Goal: Communication & Community: Answer question/provide support

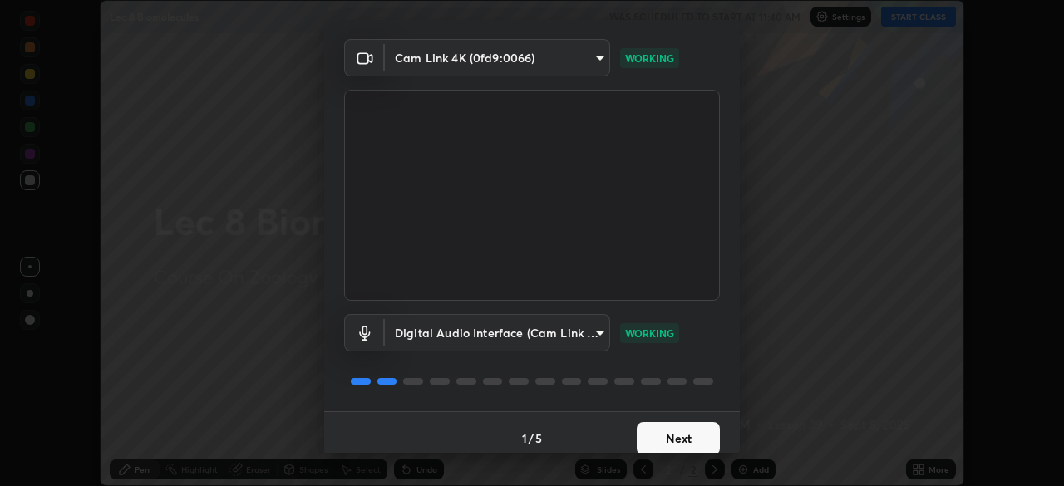
scroll to position [59, 0]
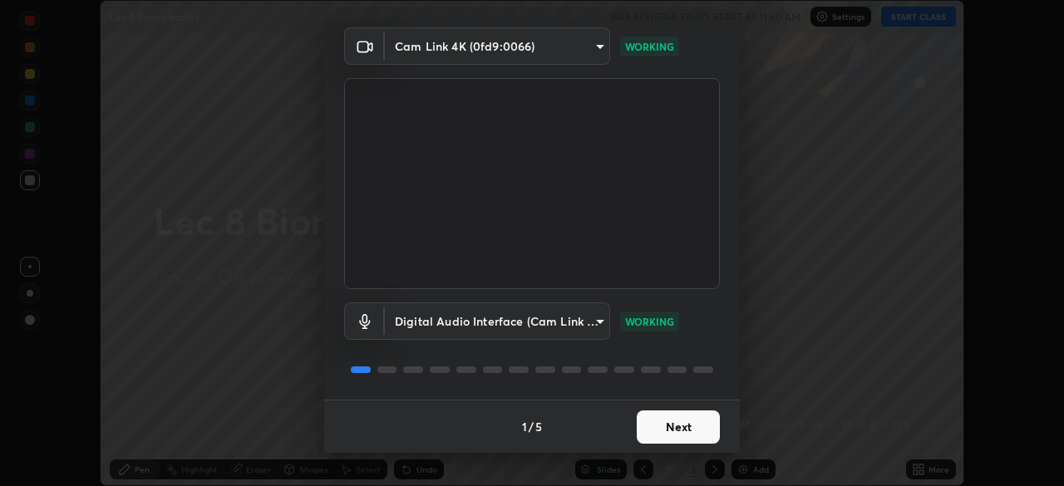
click at [673, 425] on button "Next" at bounding box center [678, 427] width 83 height 33
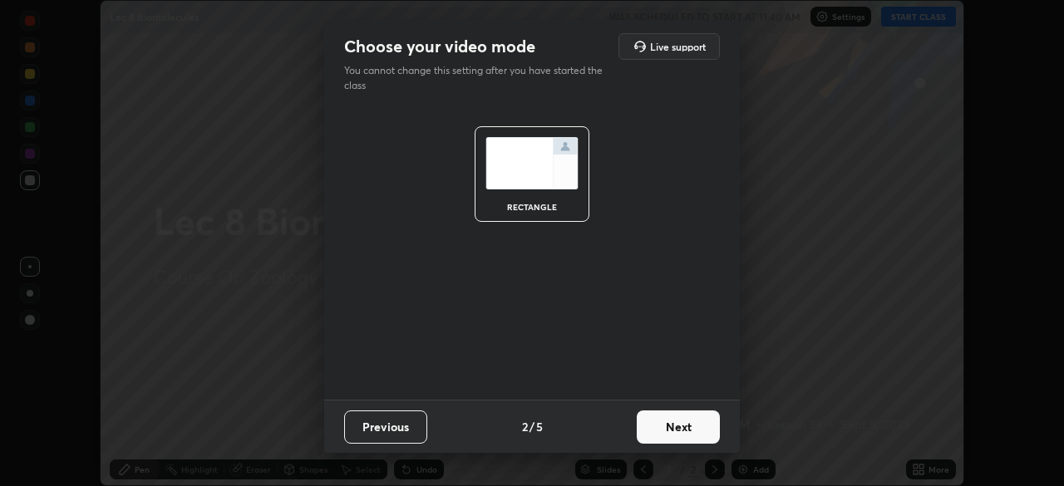
scroll to position [0, 0]
click at [673, 428] on button "Next" at bounding box center [678, 427] width 83 height 33
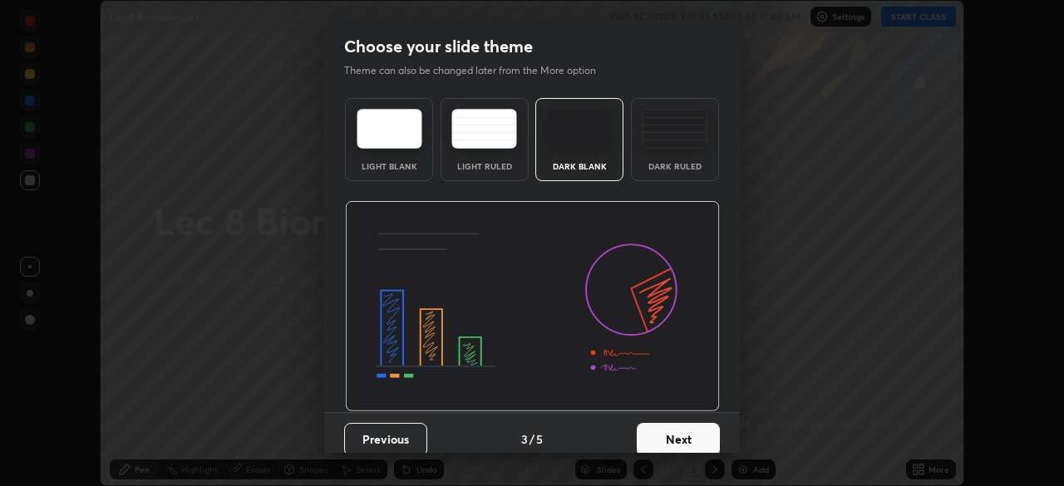
click at [673, 427] on button "Next" at bounding box center [678, 439] width 83 height 33
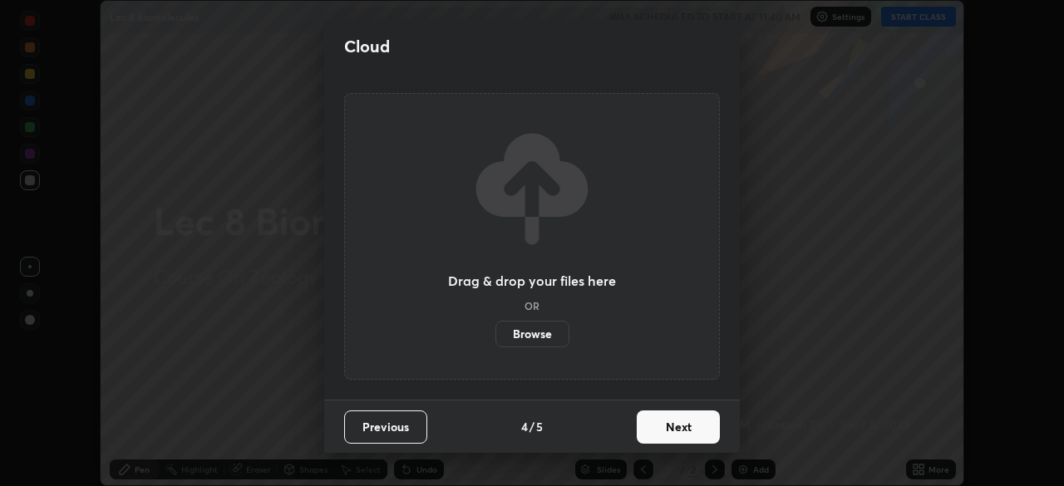
click at [668, 430] on button "Next" at bounding box center [678, 427] width 83 height 33
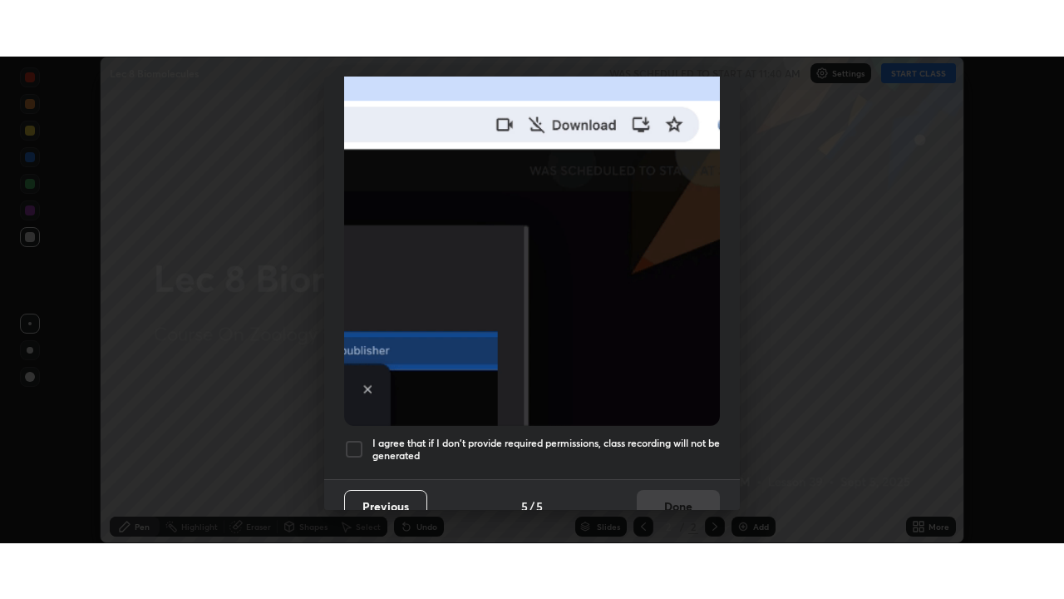
scroll to position [398, 0]
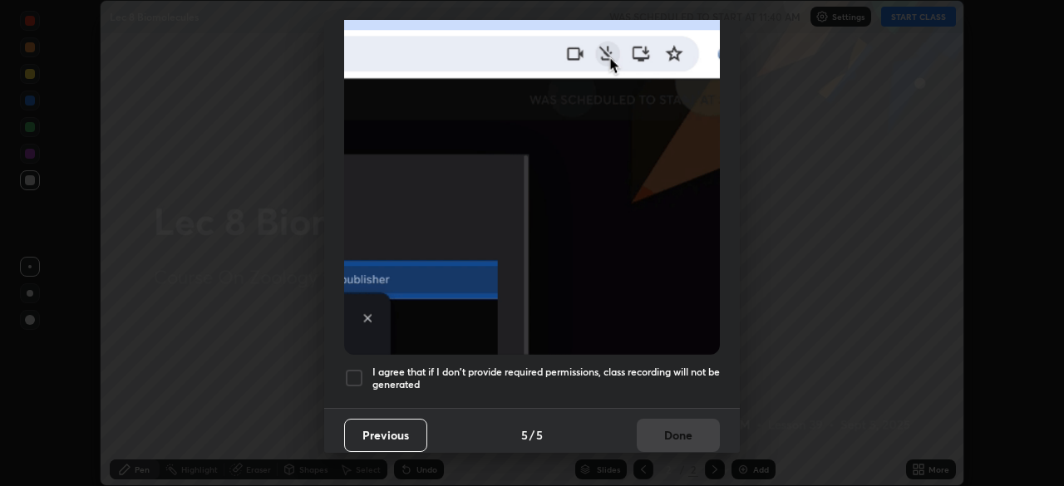
click at [357, 369] on div at bounding box center [354, 378] width 20 height 20
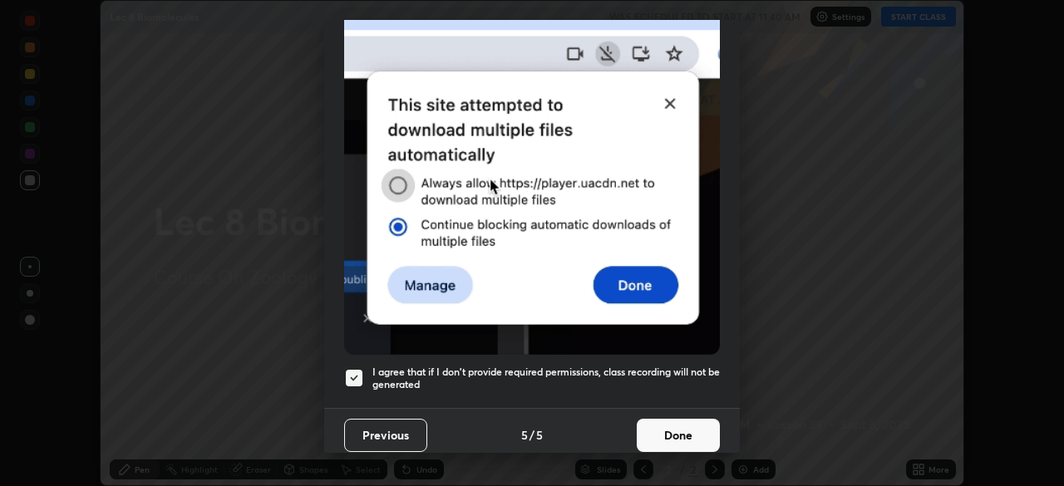
click at [670, 427] on button "Done" at bounding box center [678, 435] width 83 height 33
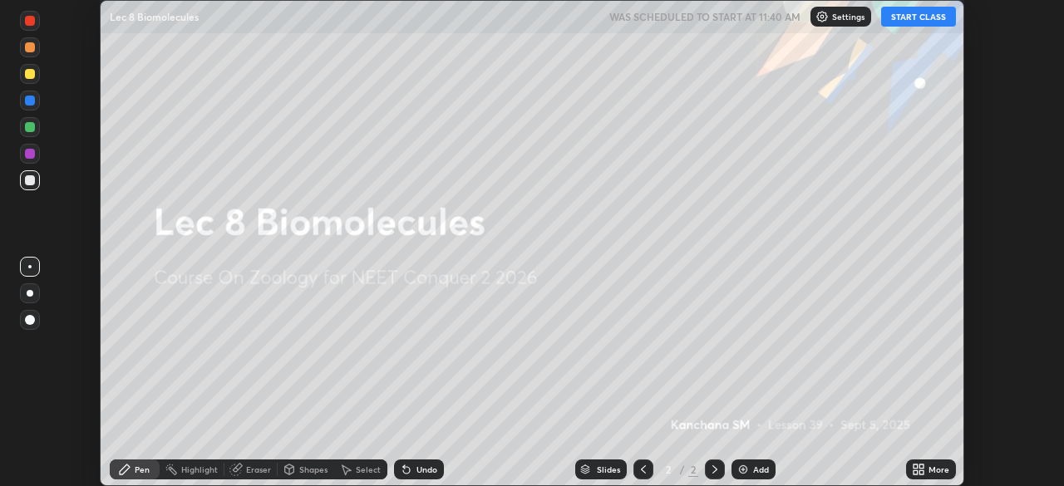
click at [920, 16] on button "START CLASS" at bounding box center [918, 17] width 75 height 20
click at [912, 471] on icon at bounding box center [918, 469] width 13 height 13
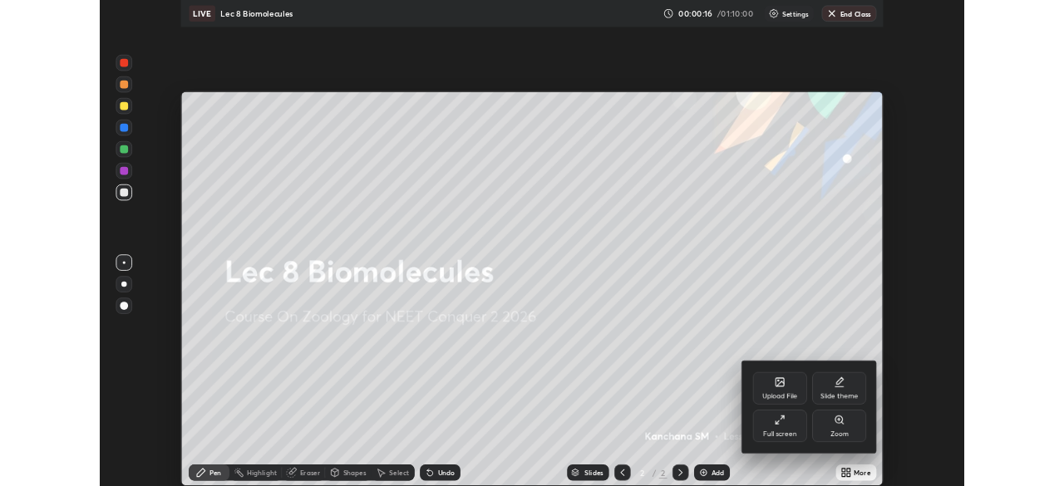
scroll to position [599, 1064]
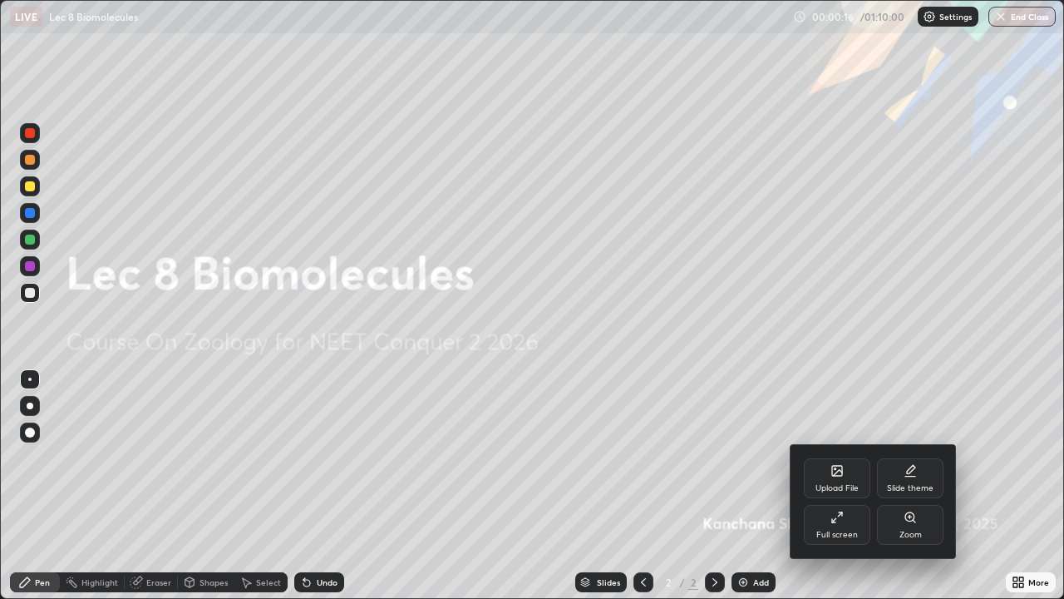
click at [842, 486] on div "Upload File" at bounding box center [837, 488] width 43 height 8
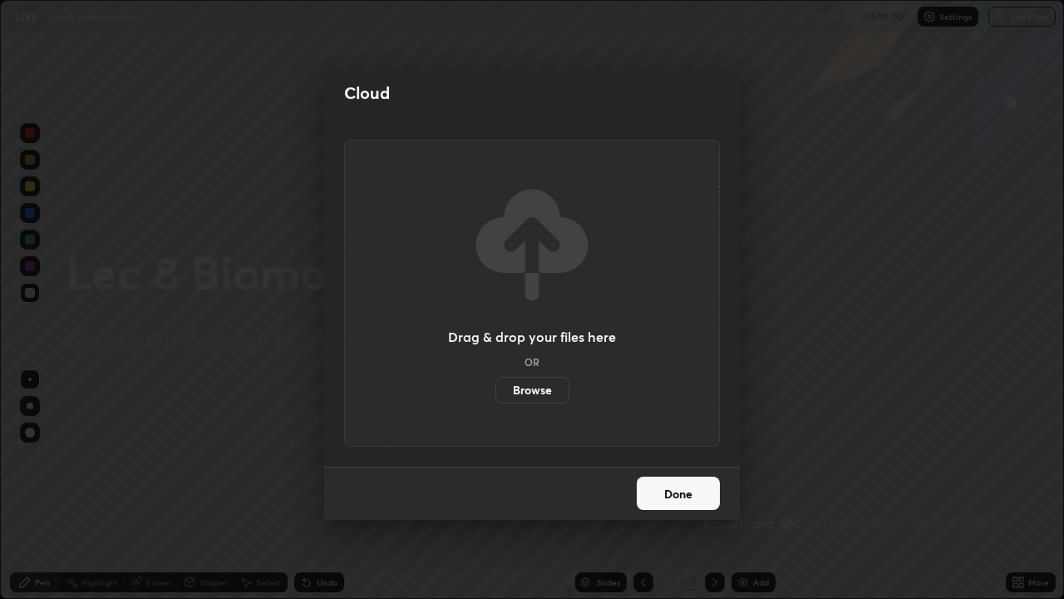
click at [686, 486] on button "Done" at bounding box center [678, 492] width 83 height 33
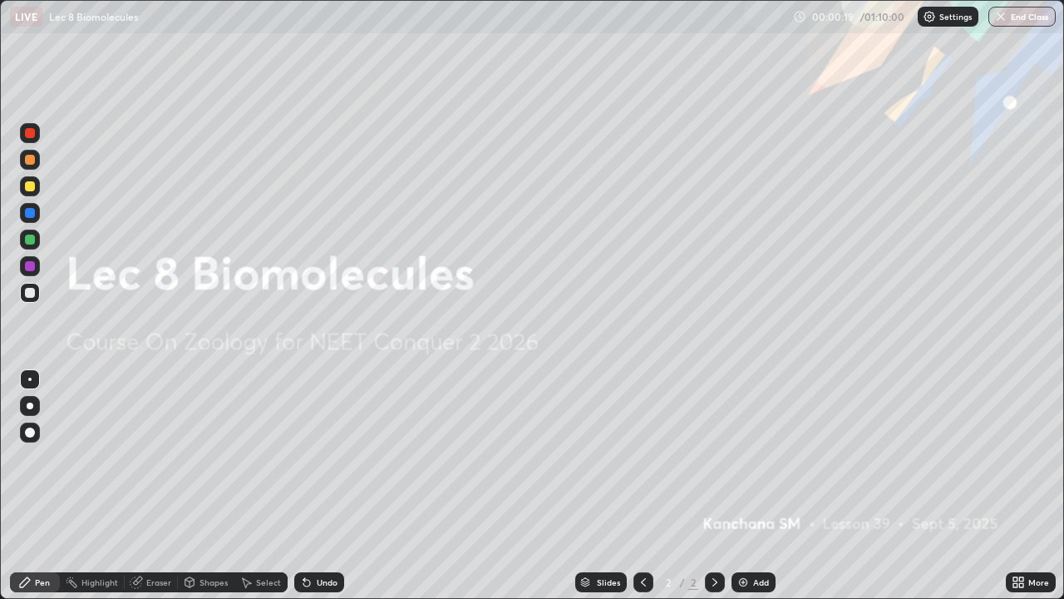
click at [1014, 486] on icon at bounding box center [1016, 585] width 4 height 4
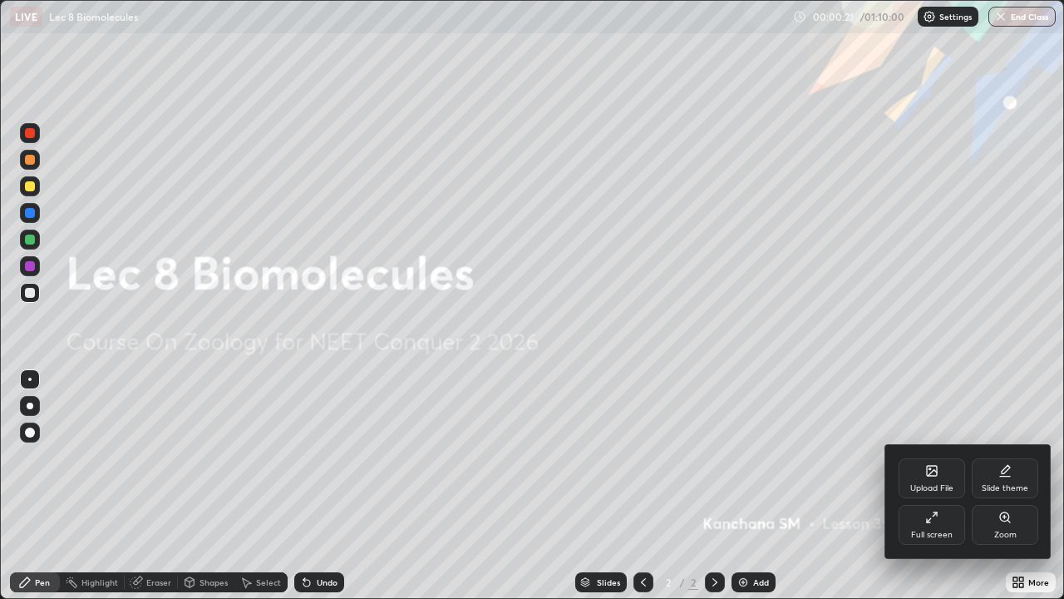
click at [938, 486] on icon at bounding box center [931, 517] width 13 height 13
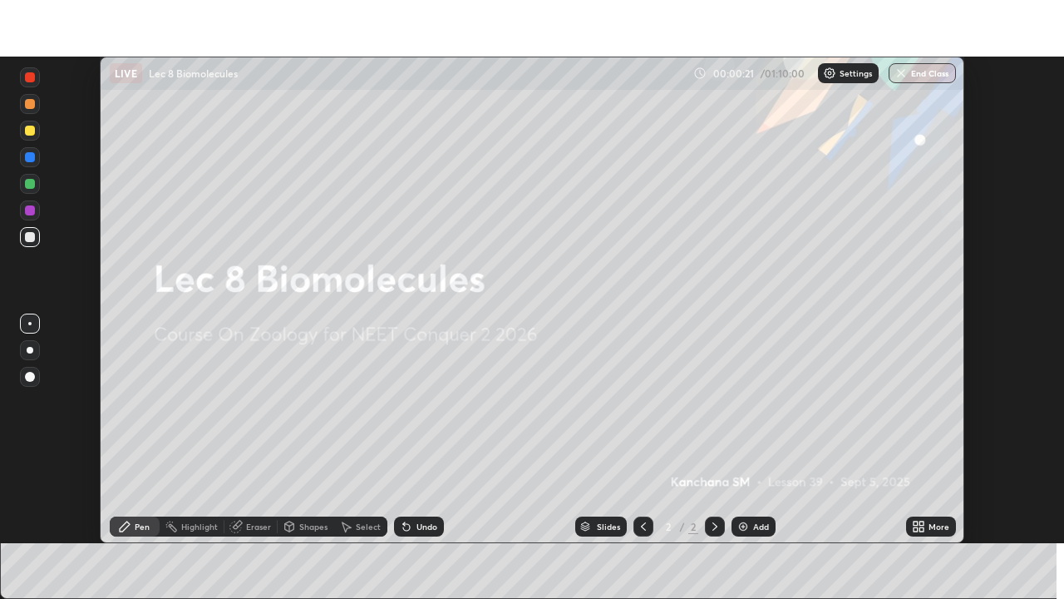
scroll to position [82658, 82080]
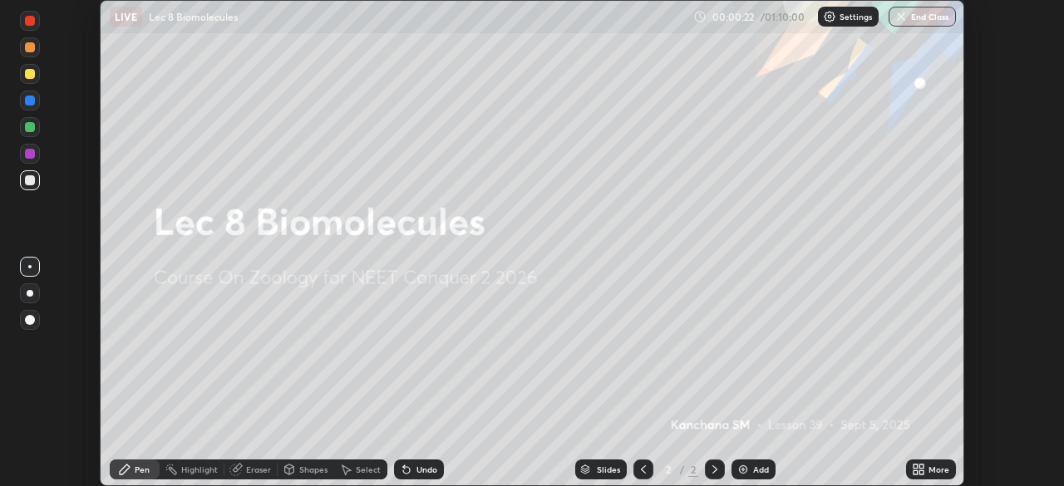
click at [915, 472] on icon at bounding box center [916, 473] width 4 height 4
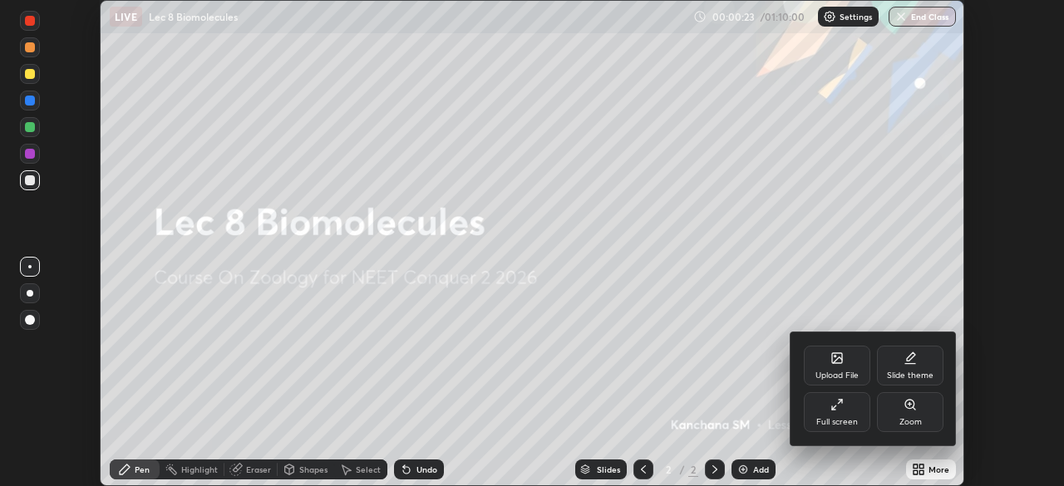
click at [851, 415] on div "Full screen" at bounding box center [837, 412] width 67 height 40
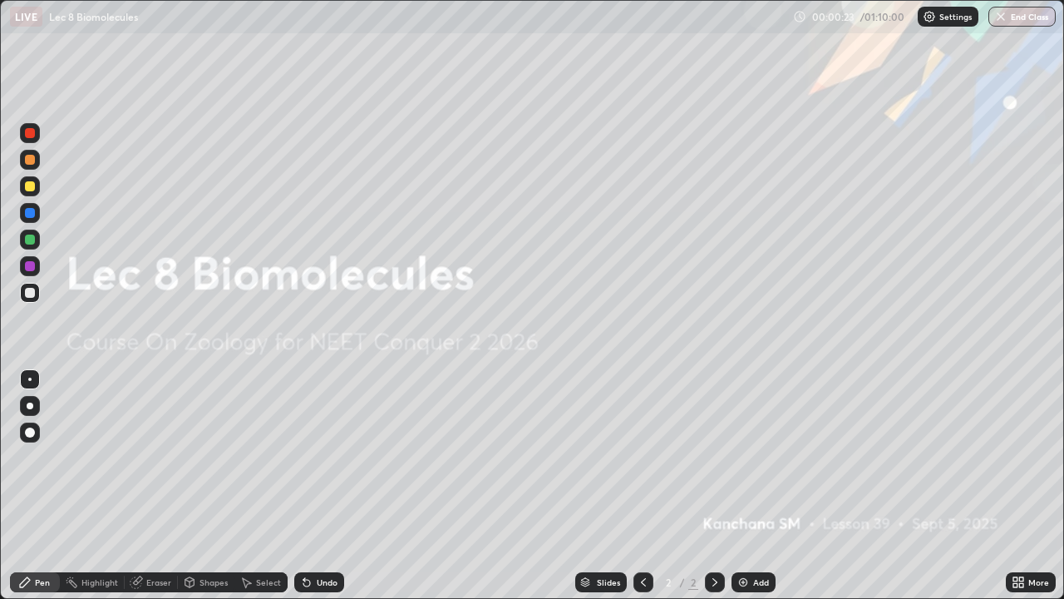
scroll to position [599, 1064]
click at [741, 486] on img at bounding box center [743, 581] width 13 height 13
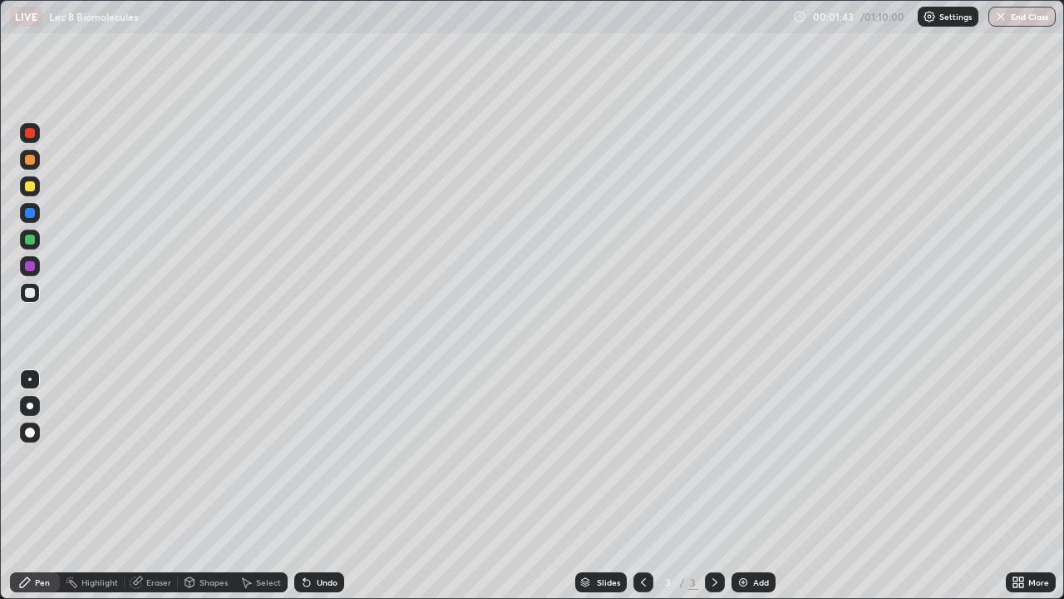
click at [32, 190] on div at bounding box center [30, 186] width 10 height 10
click at [31, 404] on div at bounding box center [30, 405] width 7 height 7
click at [257, 486] on div "Select" at bounding box center [268, 582] width 25 height 8
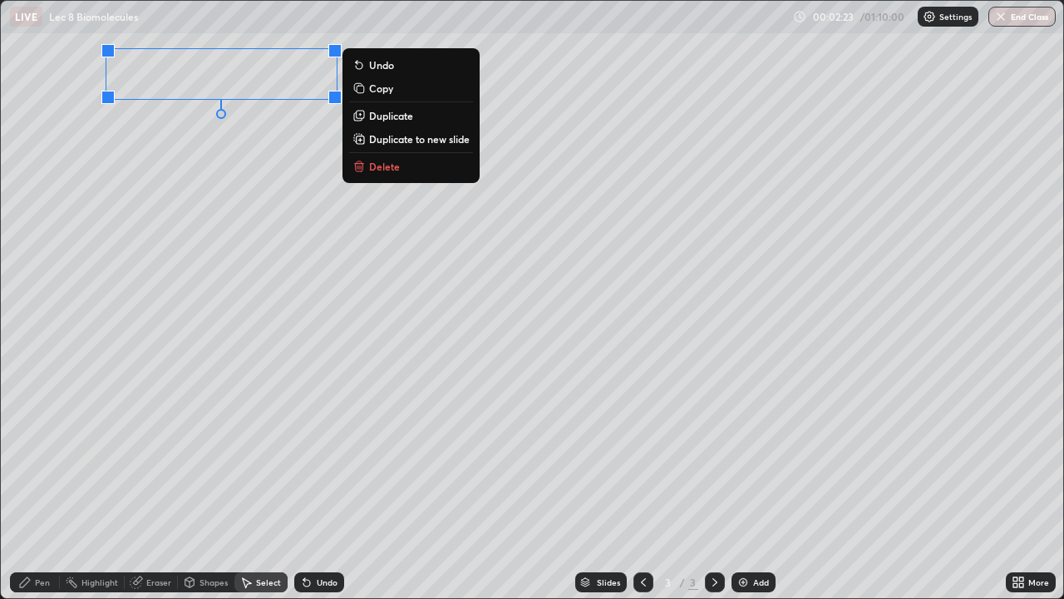
click at [121, 188] on div "0 ° Undo Copy Duplicate Duplicate to new slide Delete" at bounding box center [532, 299] width 1063 height 597
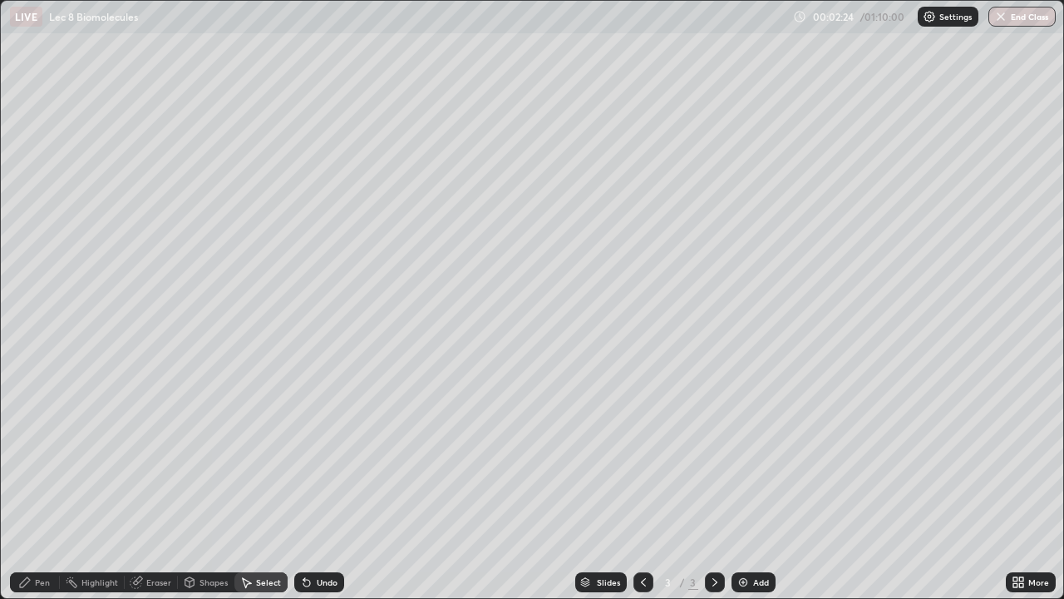
click at [37, 486] on div "Pen" at bounding box center [42, 582] width 15 height 8
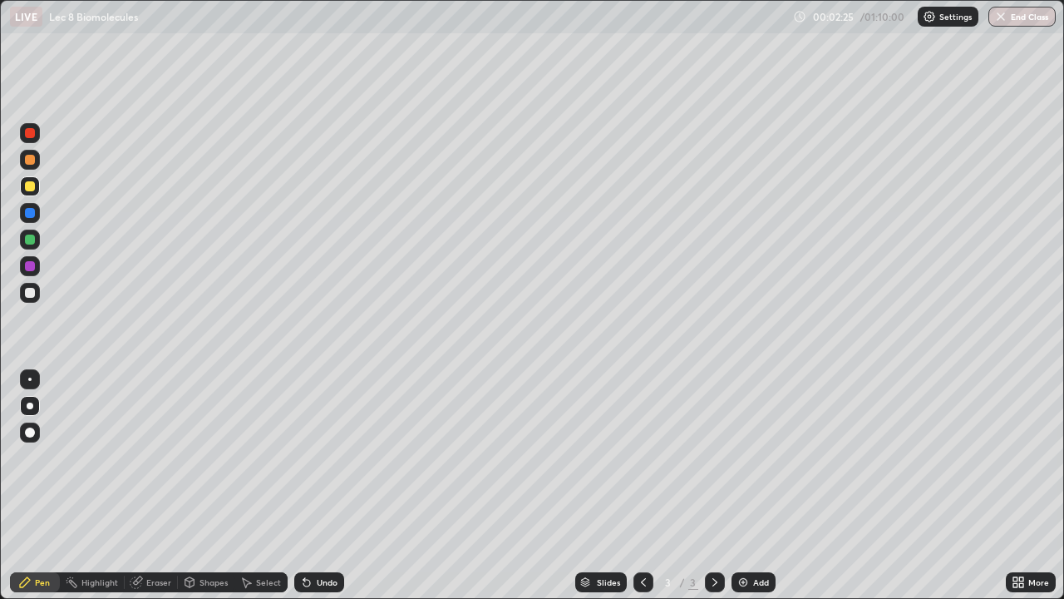
click at [34, 295] on div at bounding box center [30, 293] width 10 height 10
click at [203, 486] on div "Shapes" at bounding box center [214, 582] width 28 height 8
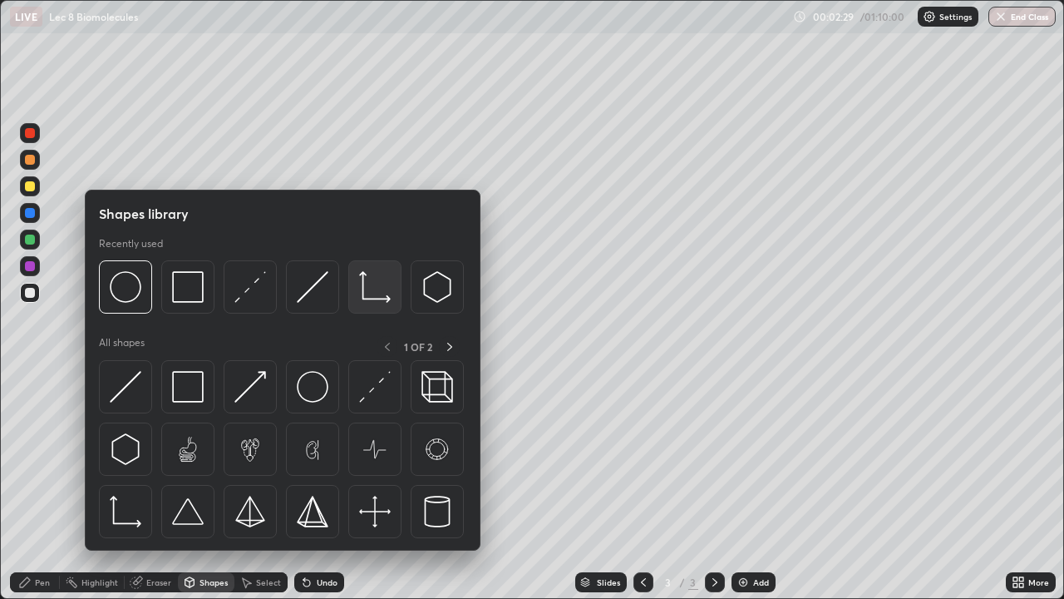
click at [374, 298] on img at bounding box center [375, 287] width 32 height 32
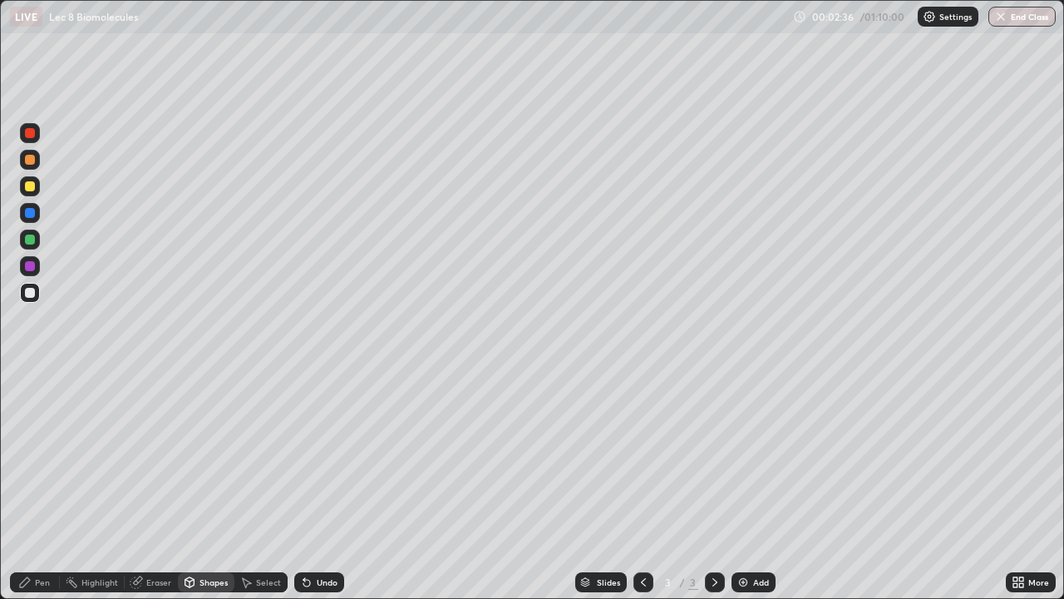
click at [36, 486] on div "Pen" at bounding box center [42, 582] width 15 height 8
click at [257, 486] on div "Select" at bounding box center [268, 582] width 25 height 8
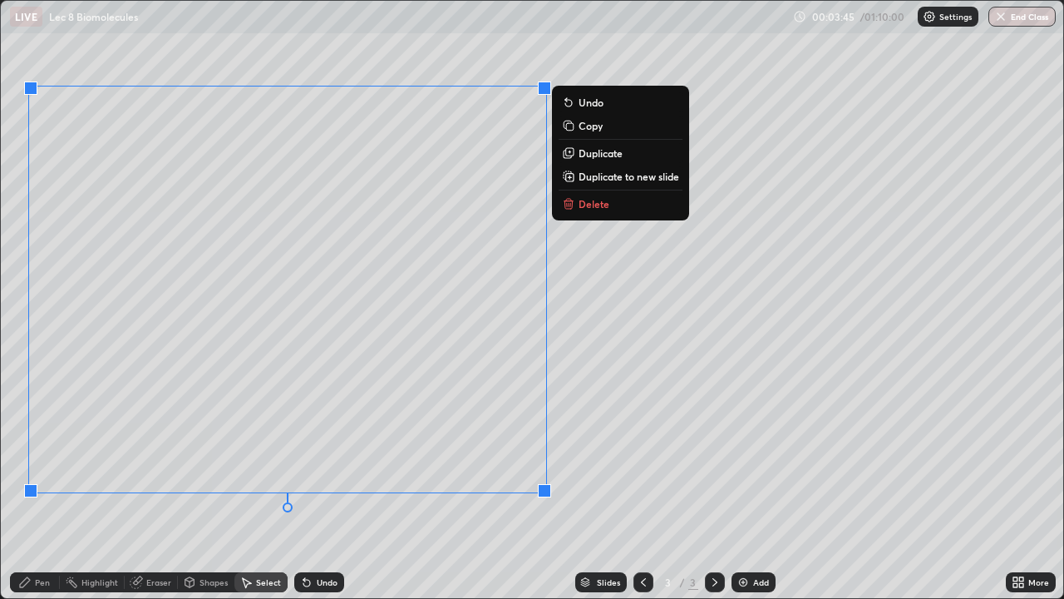
click at [200, 486] on div "0 ° Undo Copy Duplicate Duplicate to new slide Delete" at bounding box center [532, 299] width 1063 height 597
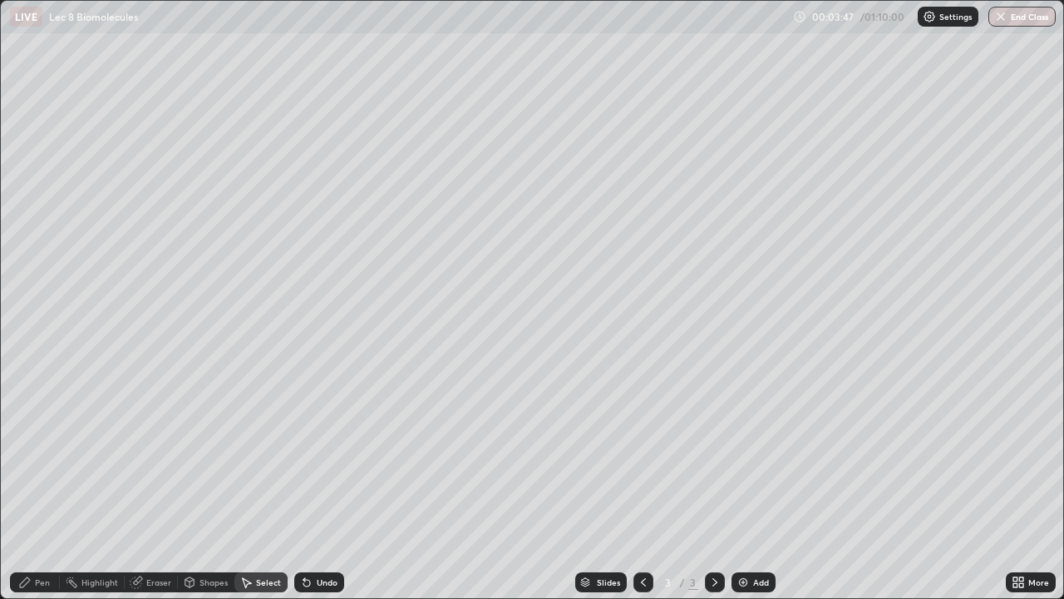
click at [42, 486] on div "Pen" at bounding box center [42, 582] width 15 height 8
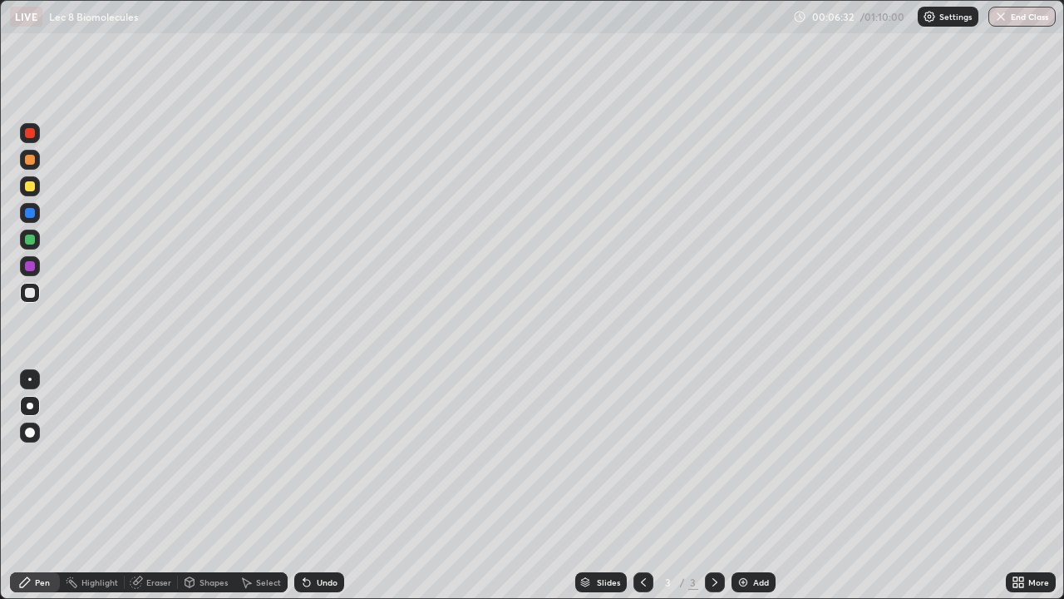
click at [152, 486] on div "Eraser" at bounding box center [158, 582] width 25 height 8
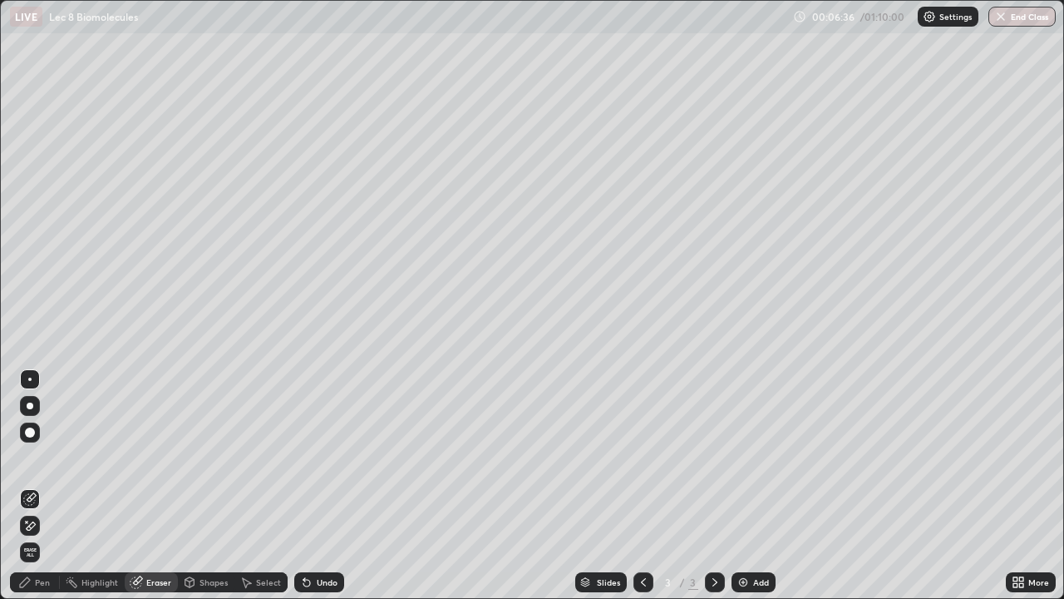
click at [37, 486] on div "Pen" at bounding box center [42, 582] width 15 height 8
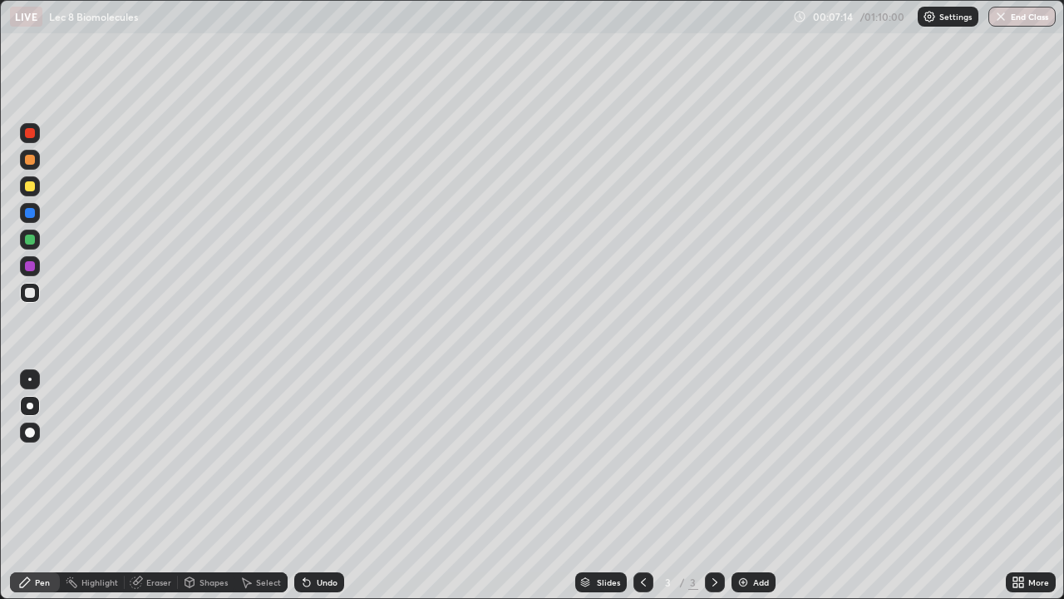
click at [152, 486] on div "Eraser" at bounding box center [158, 582] width 25 height 8
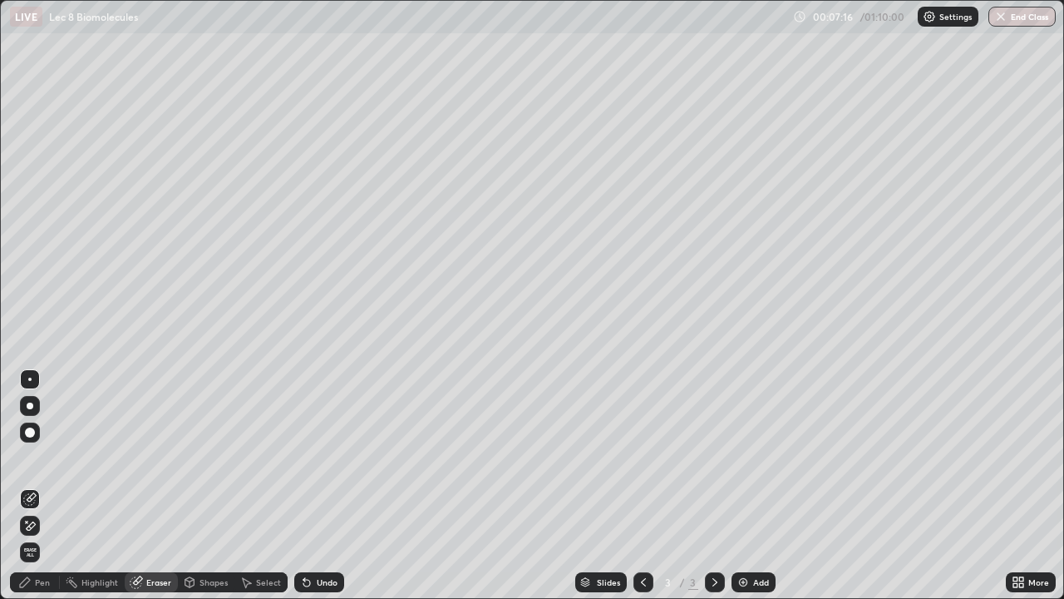
click at [150, 486] on div "Eraser" at bounding box center [158, 582] width 25 height 8
click at [200, 486] on div "Shapes" at bounding box center [214, 582] width 28 height 8
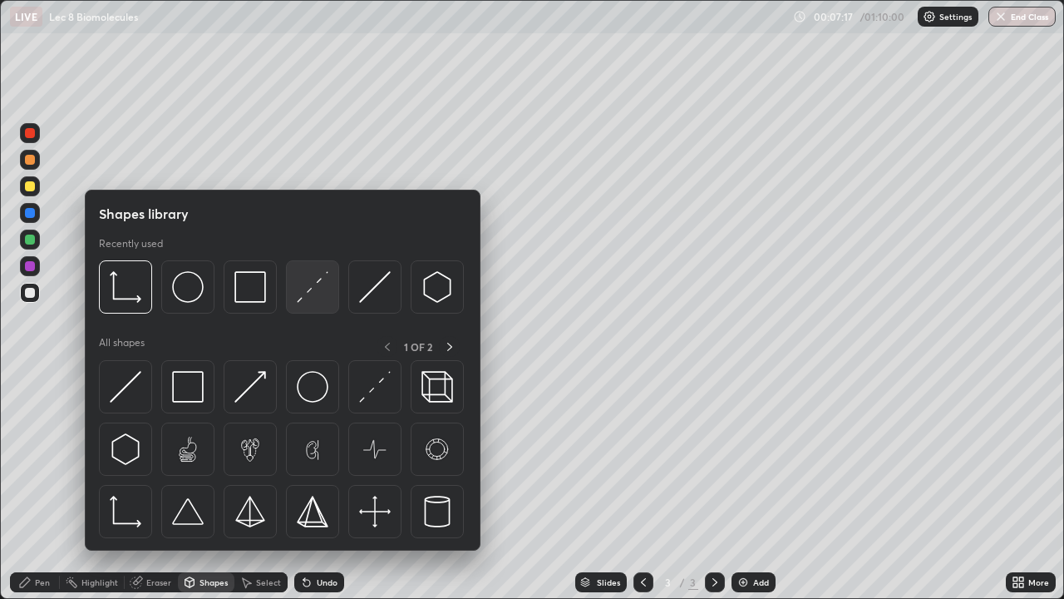
click at [305, 289] on img at bounding box center [313, 287] width 32 height 32
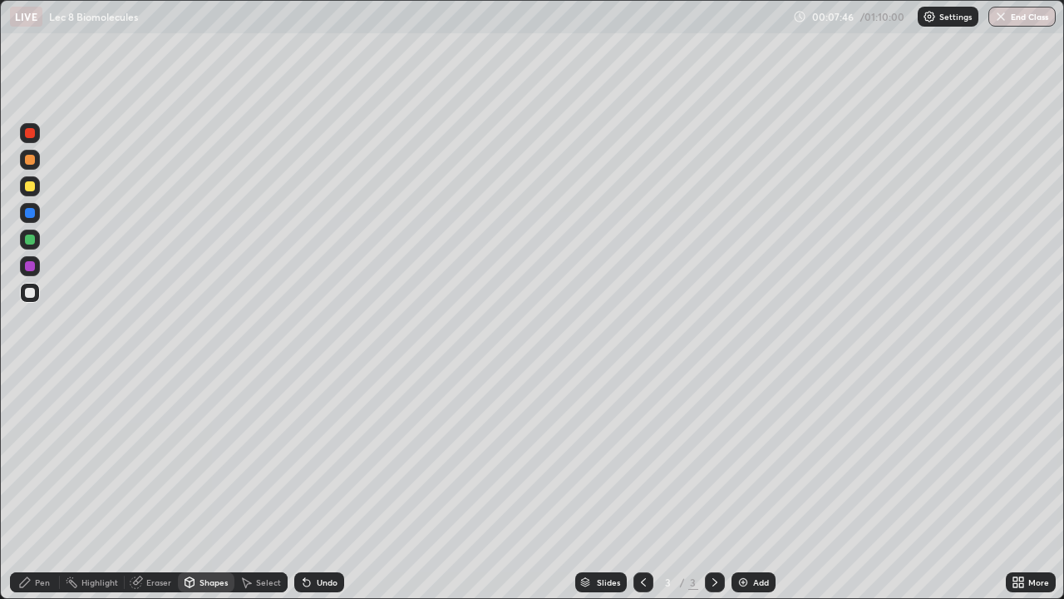
click at [38, 486] on div "Pen" at bounding box center [42, 582] width 15 height 8
click at [33, 184] on div at bounding box center [30, 186] width 10 height 10
click at [307, 486] on icon at bounding box center [306, 583] width 7 height 7
click at [192, 486] on icon at bounding box center [189, 581] width 13 height 13
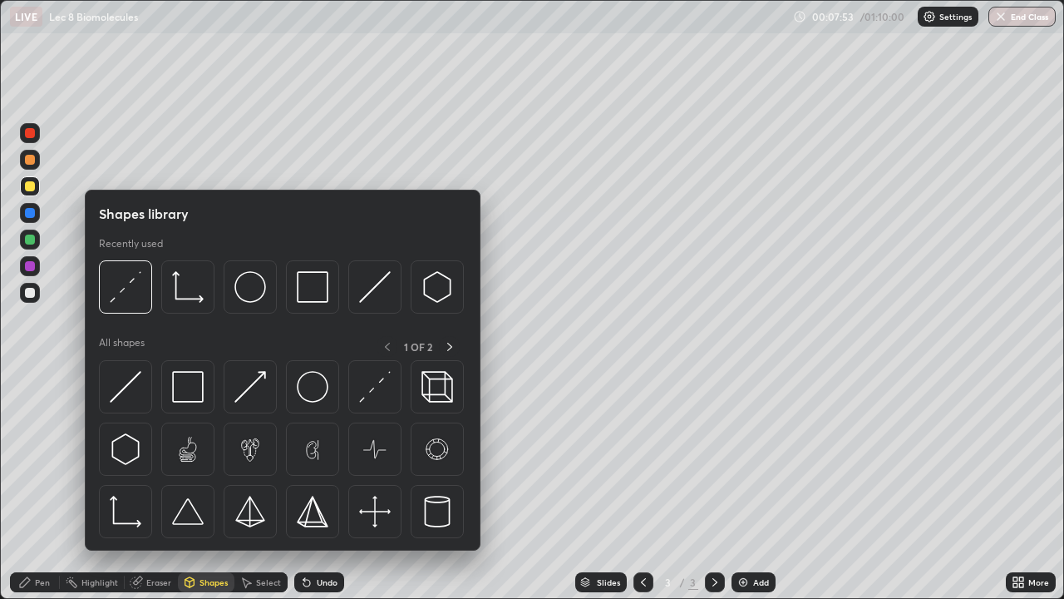
click at [67, 486] on div "Highlight" at bounding box center [92, 581] width 65 height 33
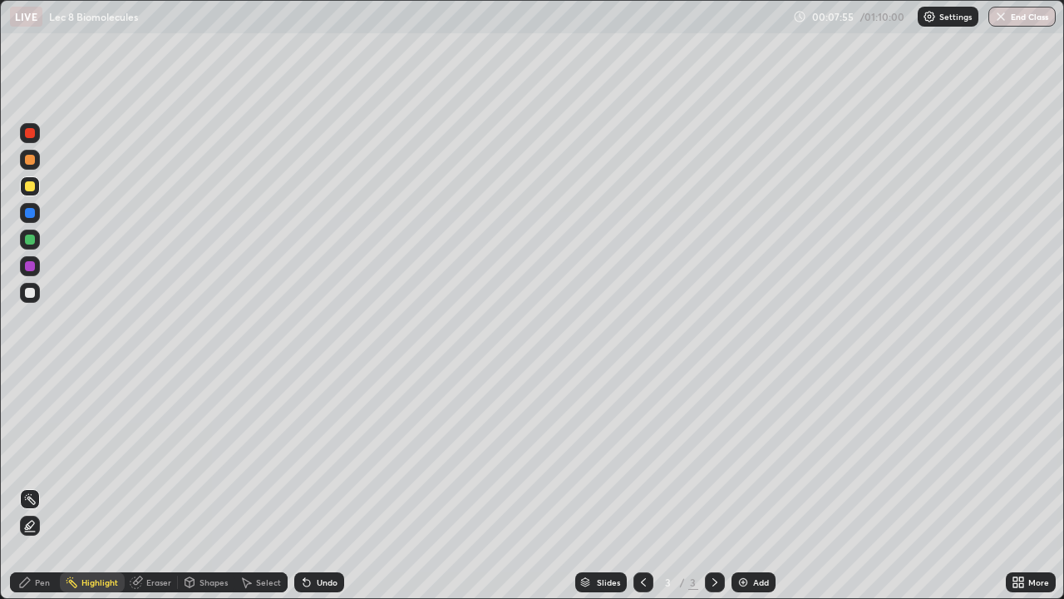
click at [246, 486] on div "Select" at bounding box center [260, 582] width 53 height 20
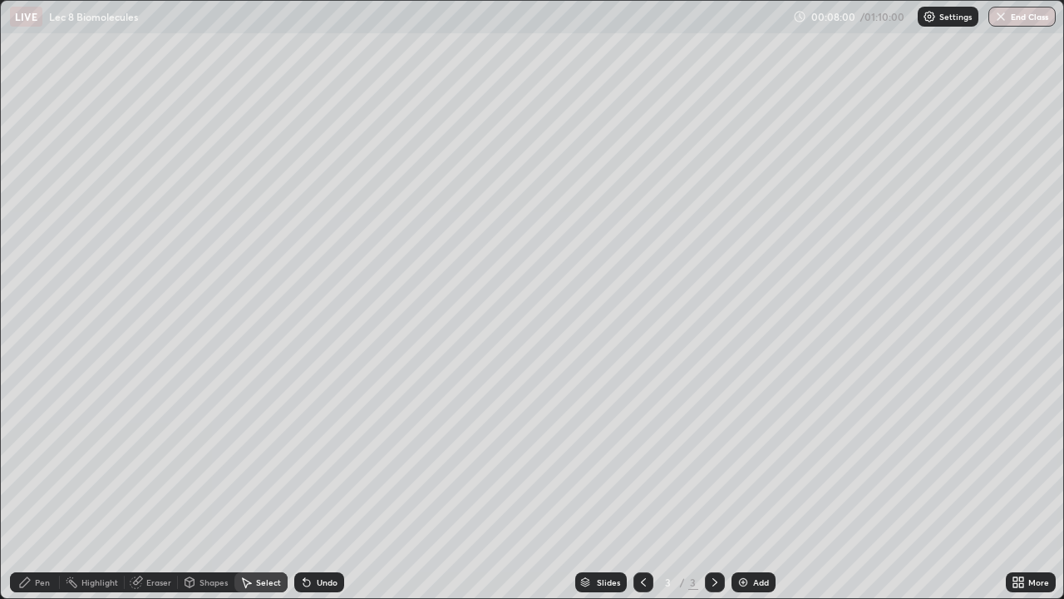
click at [202, 486] on div "Shapes" at bounding box center [214, 582] width 28 height 8
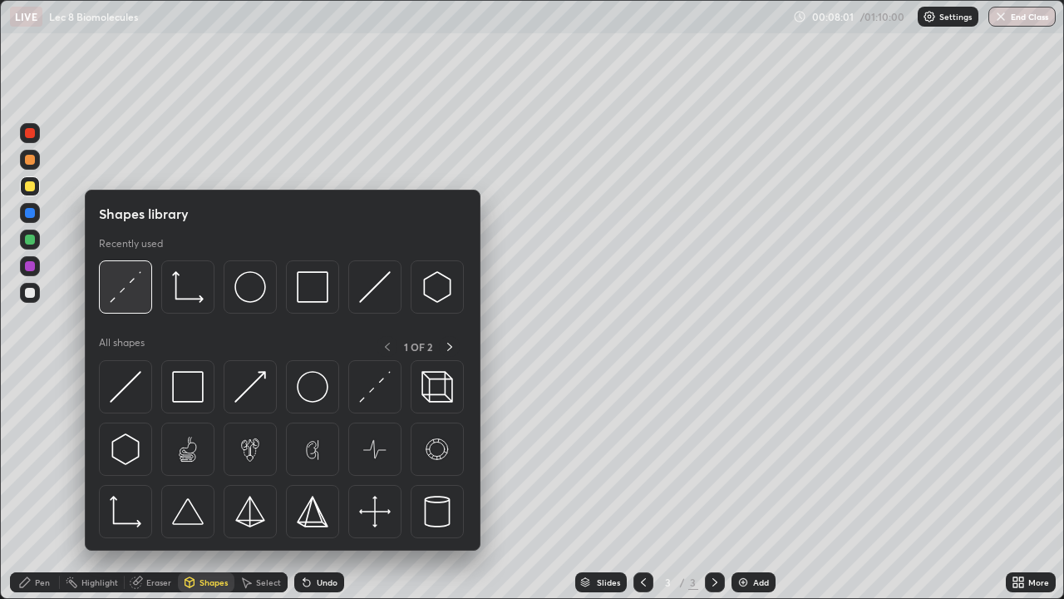
click at [124, 302] on img at bounding box center [126, 287] width 32 height 32
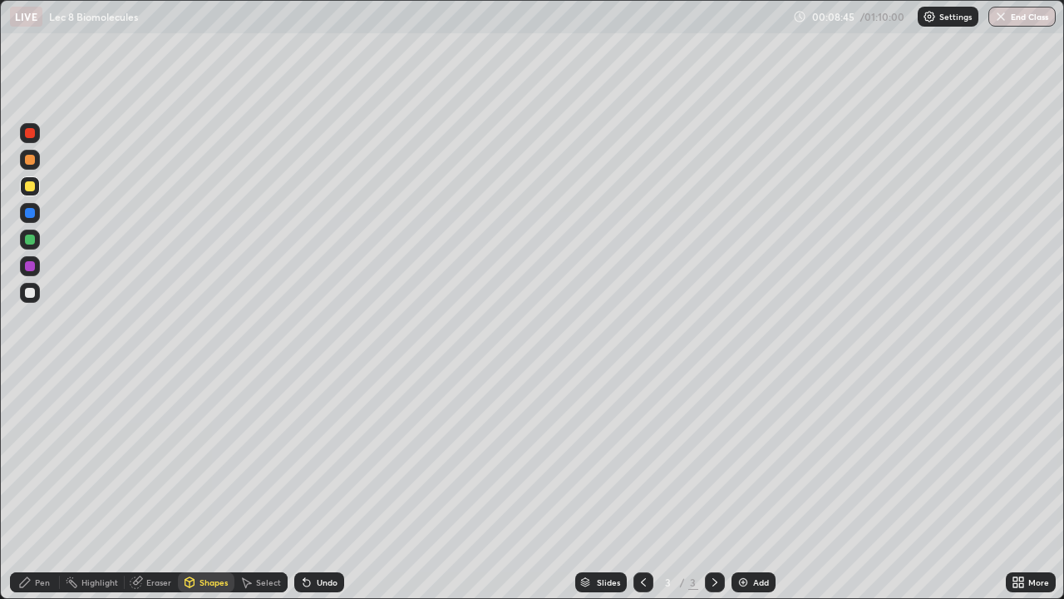
click at [35, 486] on div "Pen" at bounding box center [35, 582] width 50 height 20
click at [32, 243] on div at bounding box center [30, 239] width 10 height 10
click at [27, 265] on div at bounding box center [30, 266] width 10 height 10
click at [30, 185] on div at bounding box center [30, 186] width 10 height 10
click at [160, 486] on div "Eraser" at bounding box center [158, 582] width 25 height 8
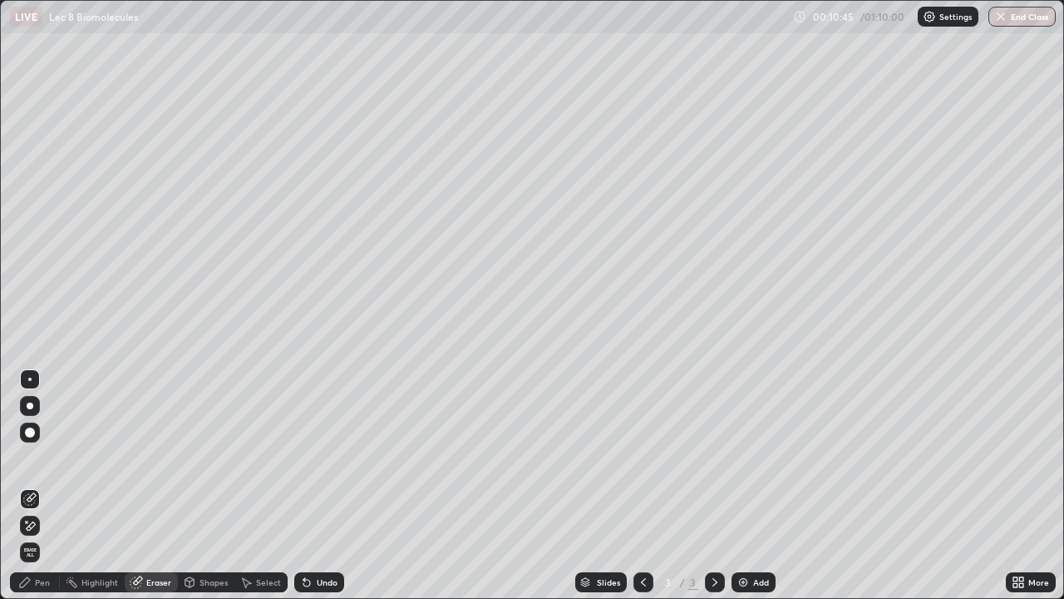
click at [42, 486] on div "Pen" at bounding box center [42, 582] width 15 height 8
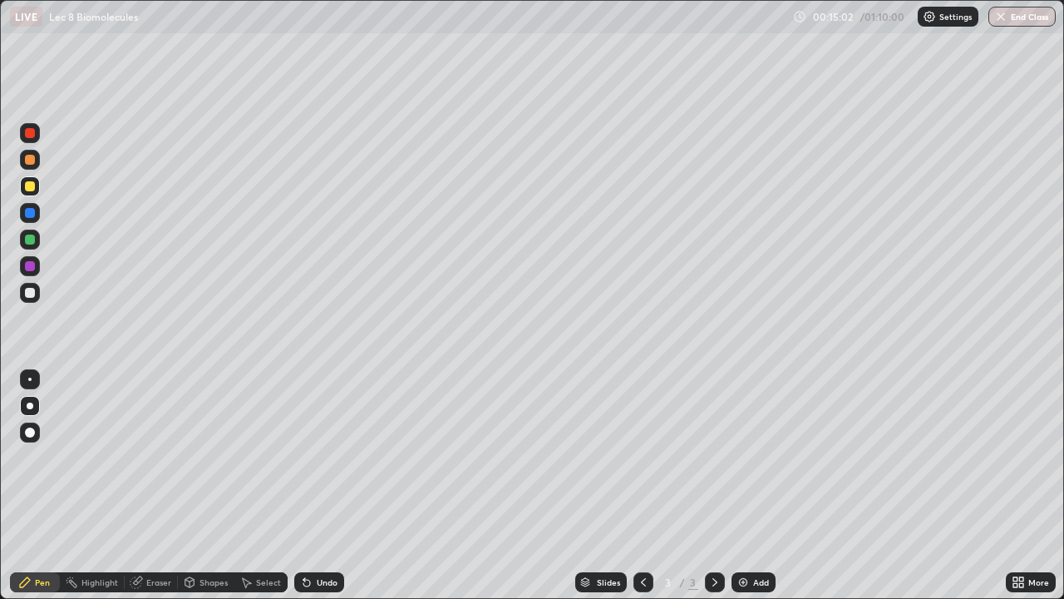
click at [739, 486] on img at bounding box center [743, 581] width 13 height 13
click at [259, 486] on div "Select" at bounding box center [268, 582] width 25 height 8
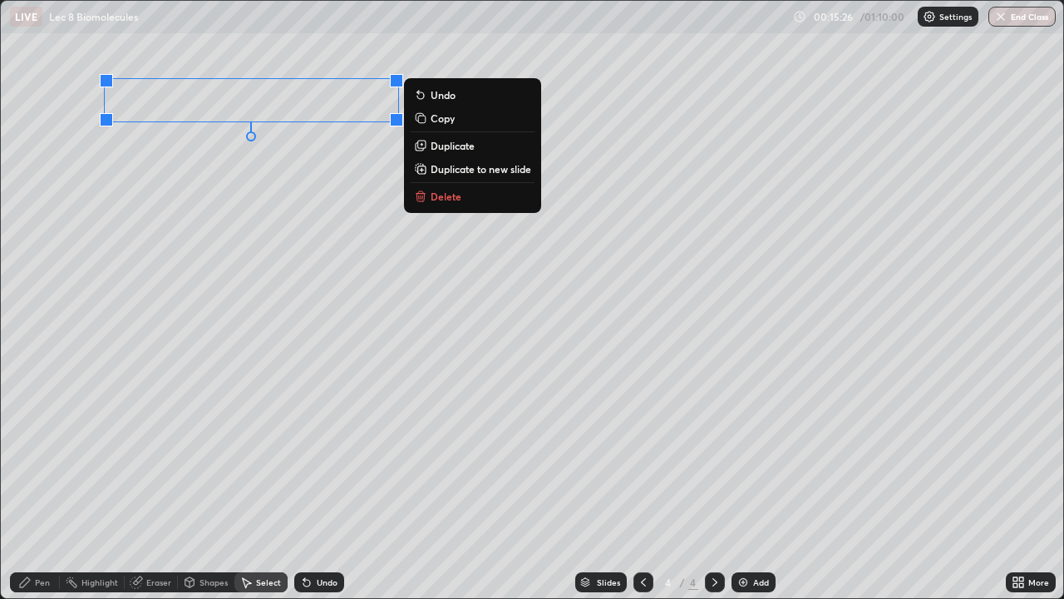
click at [175, 163] on div "0 ° Undo Copy Duplicate Duplicate to new slide Delete" at bounding box center [532, 299] width 1063 height 597
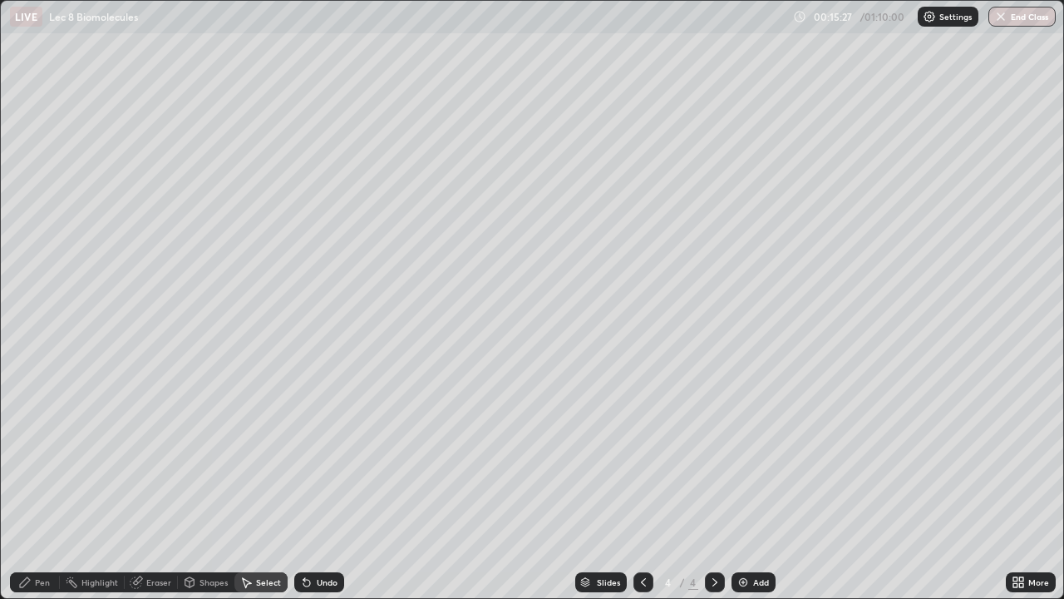
click at [33, 486] on div "Pen" at bounding box center [35, 582] width 50 height 20
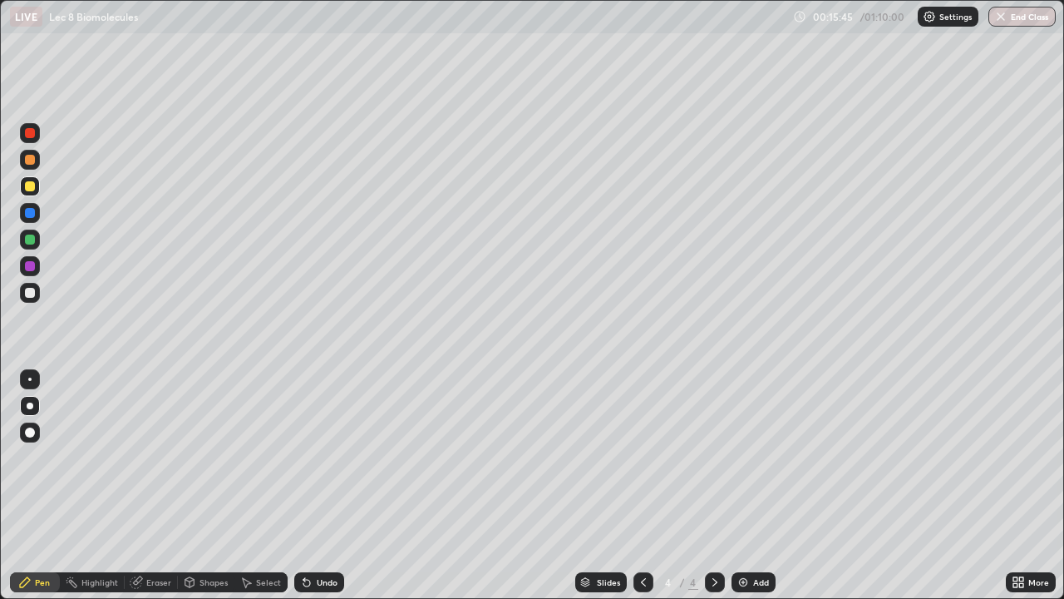
click at [25, 241] on div at bounding box center [30, 239] width 10 height 10
click at [250, 486] on icon at bounding box center [247, 583] width 9 height 10
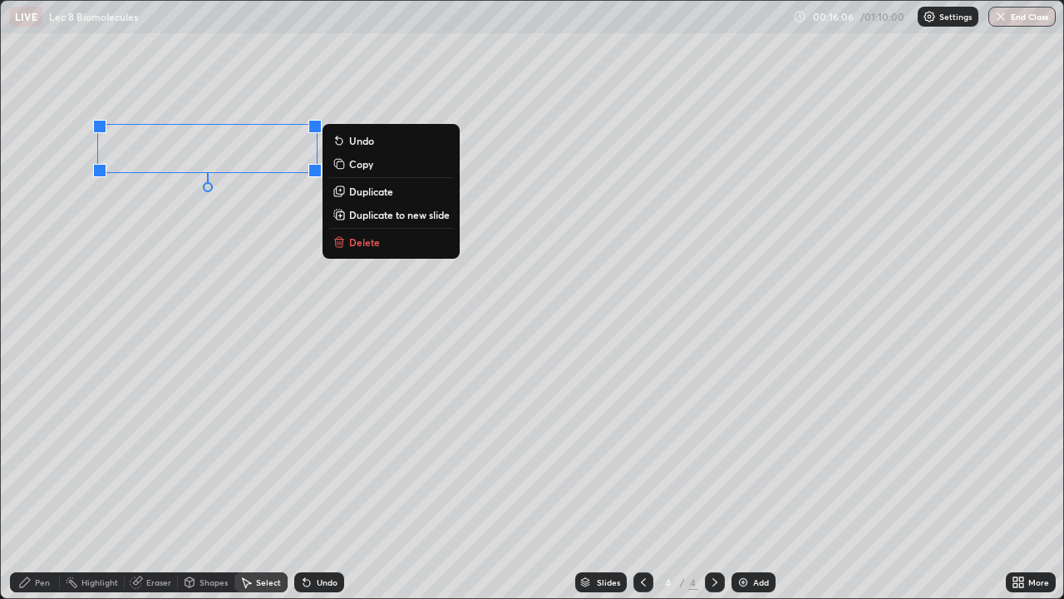
click at [89, 236] on div "0 ° Undo Copy Duplicate Duplicate to new slide Delete" at bounding box center [532, 299] width 1063 height 597
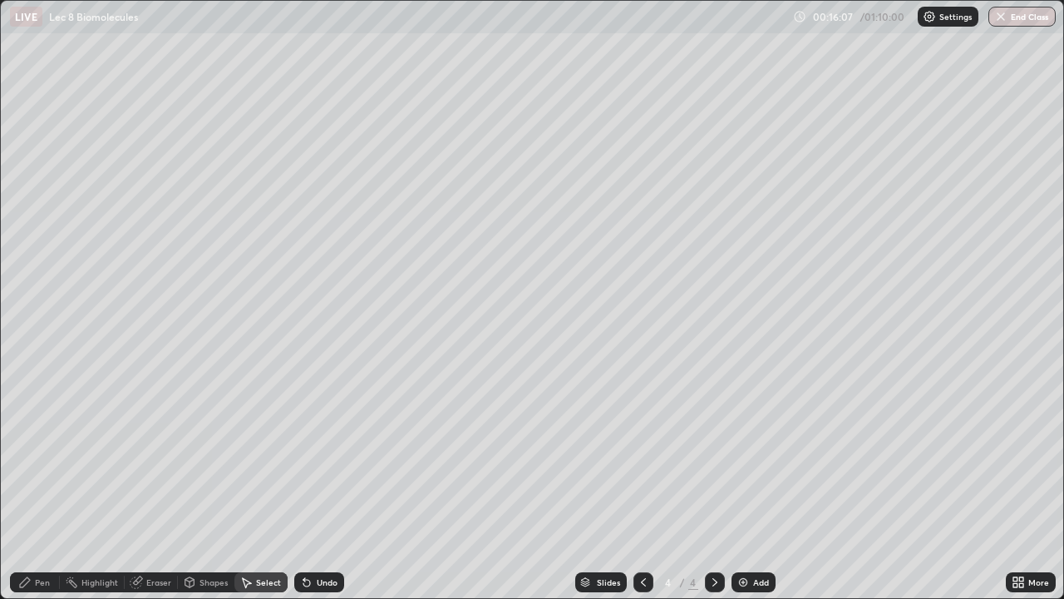
click at [27, 486] on icon at bounding box center [25, 582] width 10 height 10
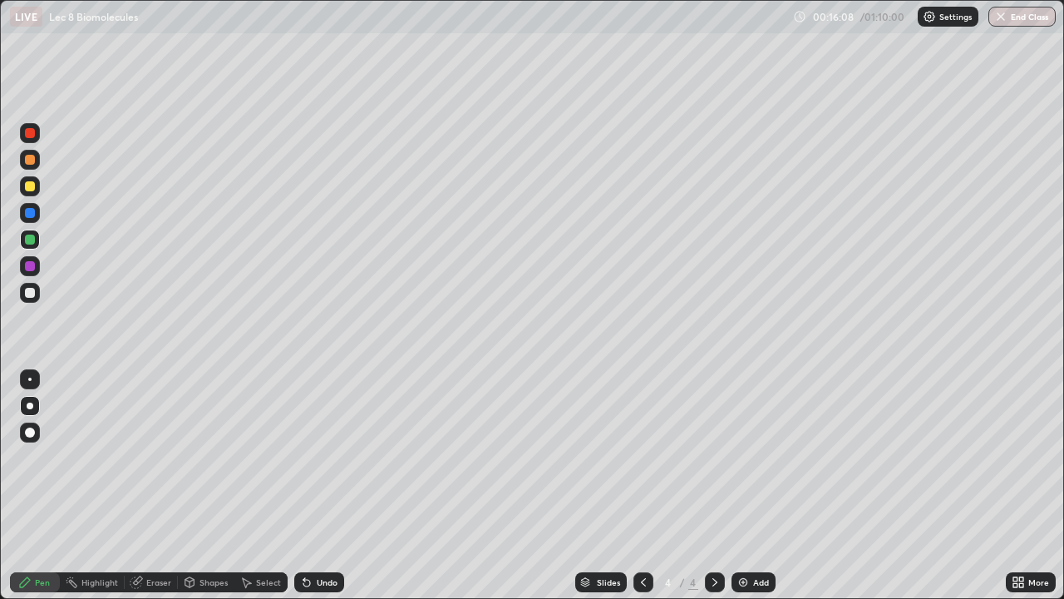
click at [28, 295] on div at bounding box center [30, 293] width 10 height 10
click at [32, 243] on div at bounding box center [30, 239] width 10 height 10
click at [150, 486] on div "Eraser" at bounding box center [158, 582] width 25 height 8
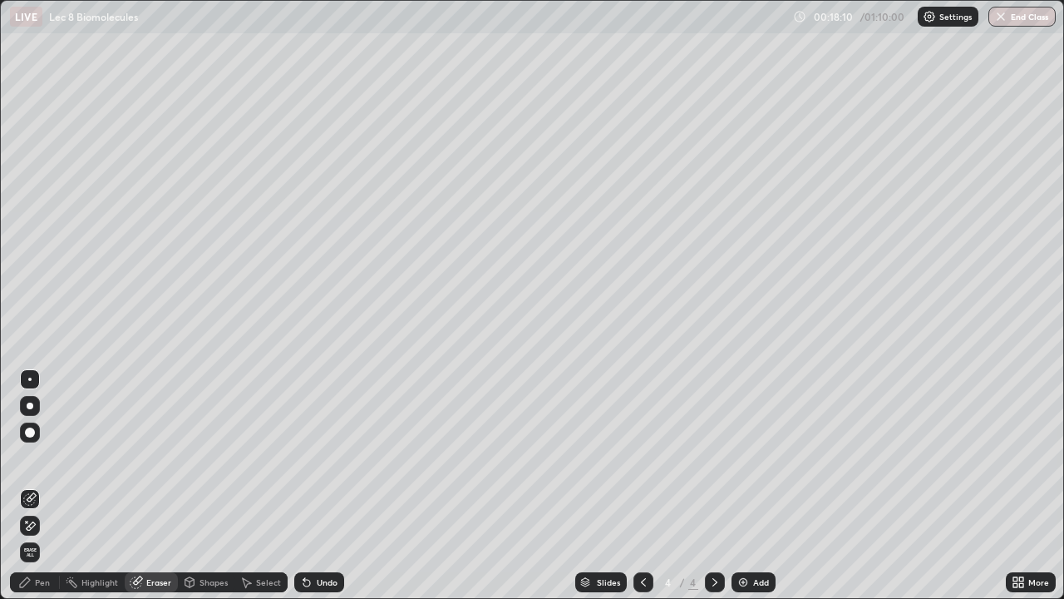
click at [36, 486] on div "Pen" at bounding box center [42, 582] width 15 height 8
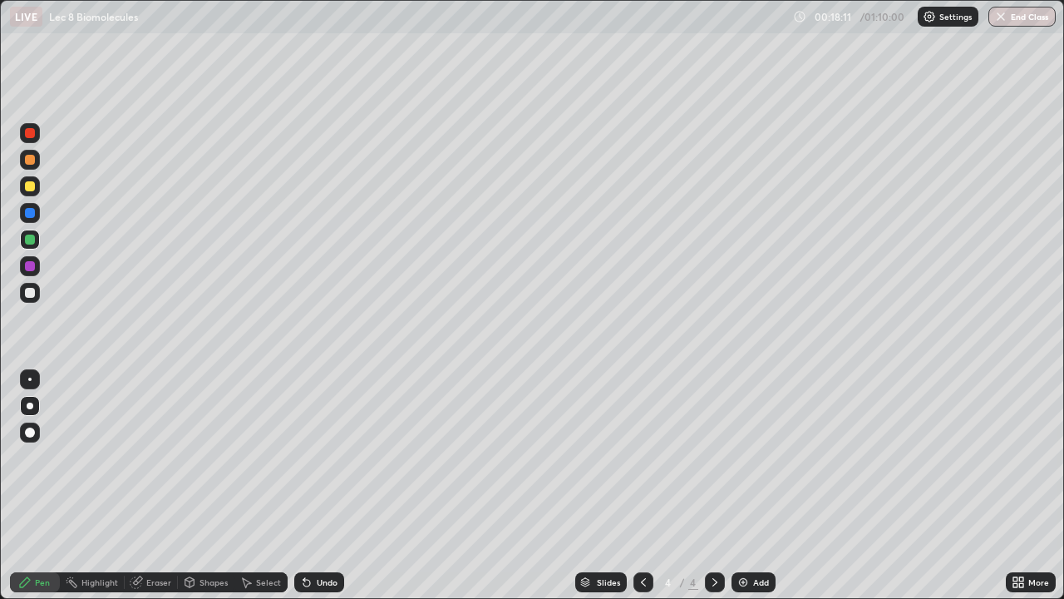
click at [29, 186] on div at bounding box center [30, 186] width 10 height 10
click at [259, 486] on div "Select" at bounding box center [268, 582] width 25 height 8
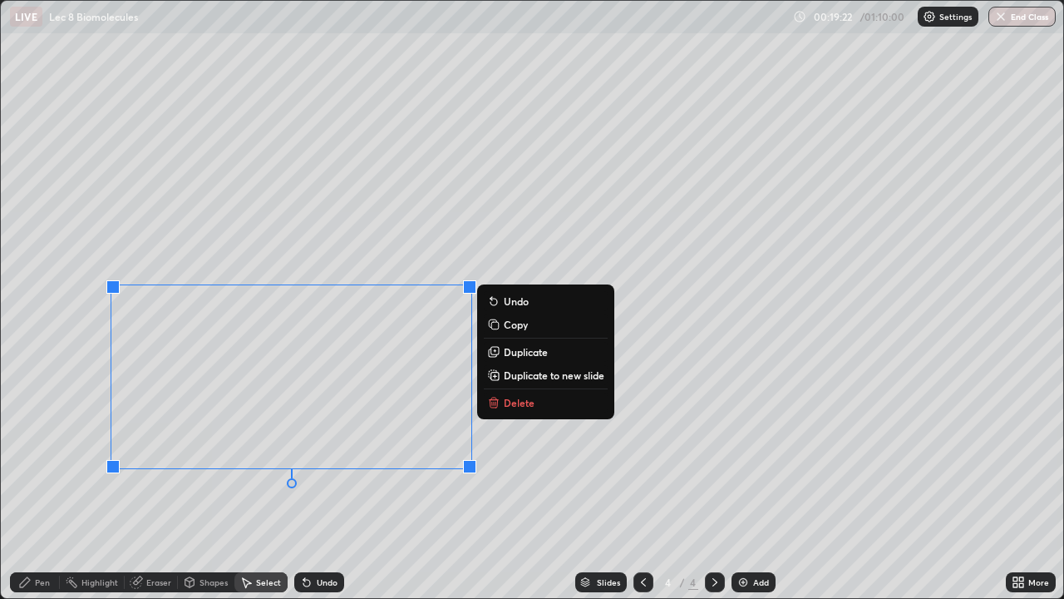
click at [502, 406] on button "Delete" at bounding box center [546, 402] width 124 height 20
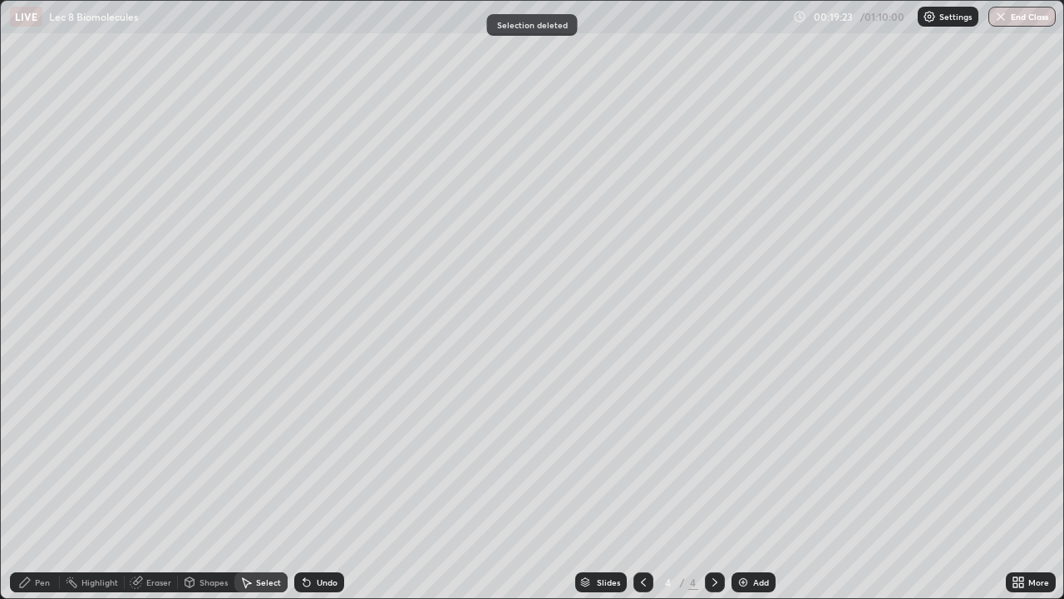
click at [43, 486] on div "Pen" at bounding box center [42, 582] width 15 height 8
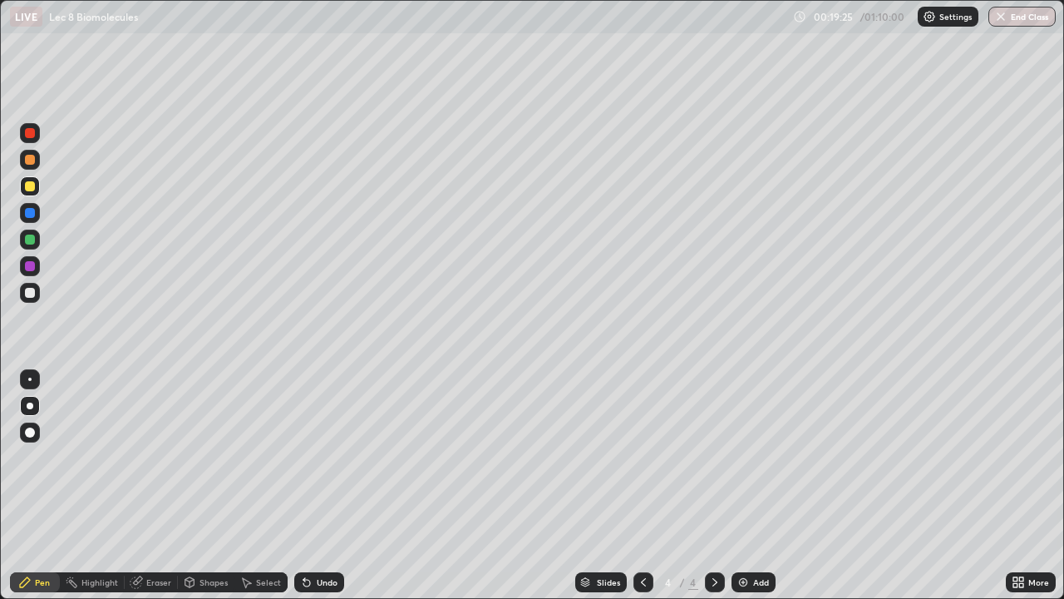
click at [32, 298] on div at bounding box center [30, 293] width 20 height 20
click at [303, 486] on icon at bounding box center [306, 583] width 7 height 7
click at [36, 184] on div at bounding box center [30, 186] width 20 height 20
click at [28, 288] on div at bounding box center [30, 293] width 10 height 10
click at [29, 185] on div at bounding box center [30, 186] width 10 height 10
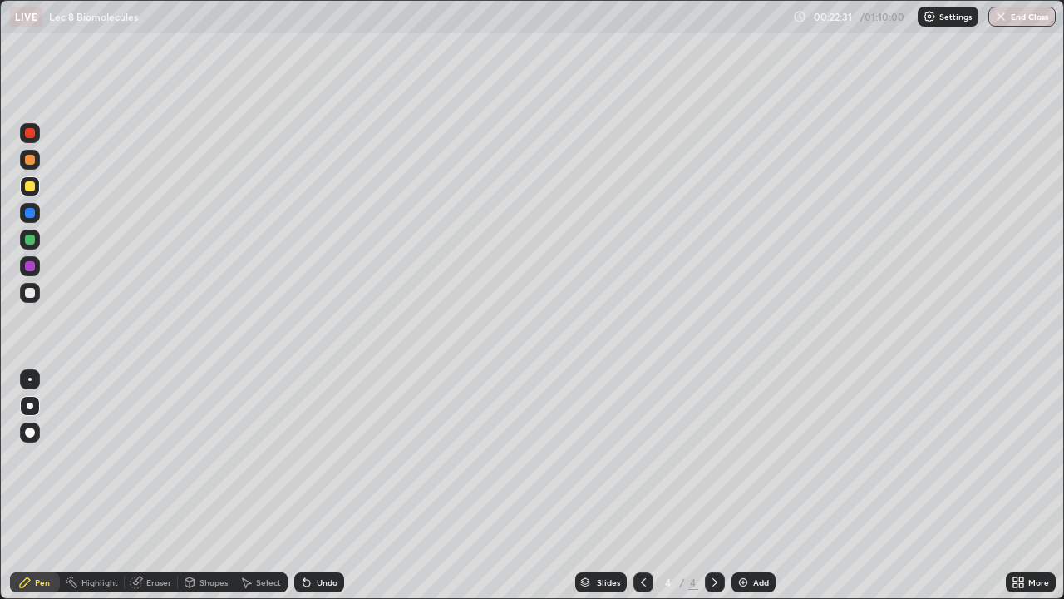
click at [26, 160] on div at bounding box center [30, 160] width 10 height 10
click at [144, 486] on div "Eraser" at bounding box center [151, 582] width 53 height 20
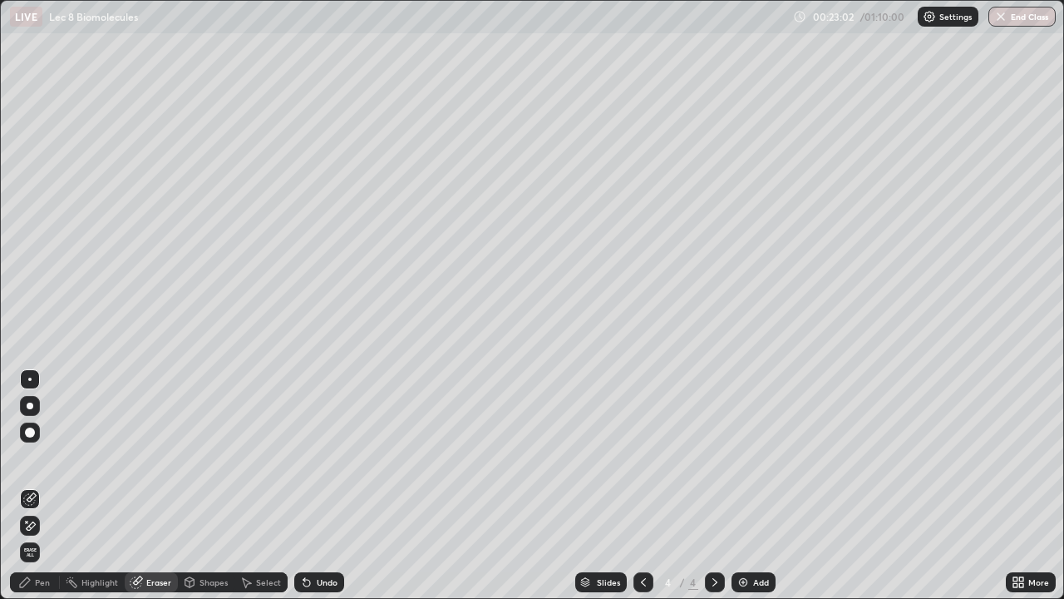
click at [312, 486] on div "Undo" at bounding box center [319, 582] width 50 height 20
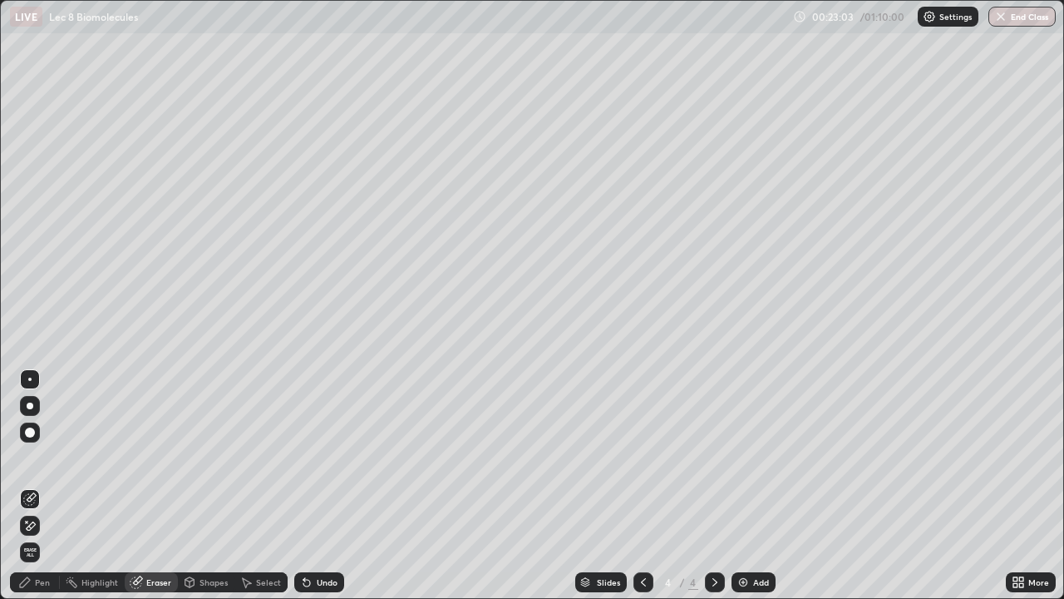
click at [312, 486] on div "Undo" at bounding box center [319, 582] width 50 height 20
click at [313, 486] on div "Undo" at bounding box center [319, 582] width 50 height 20
click at [49, 486] on div "Pen" at bounding box center [42, 582] width 15 height 8
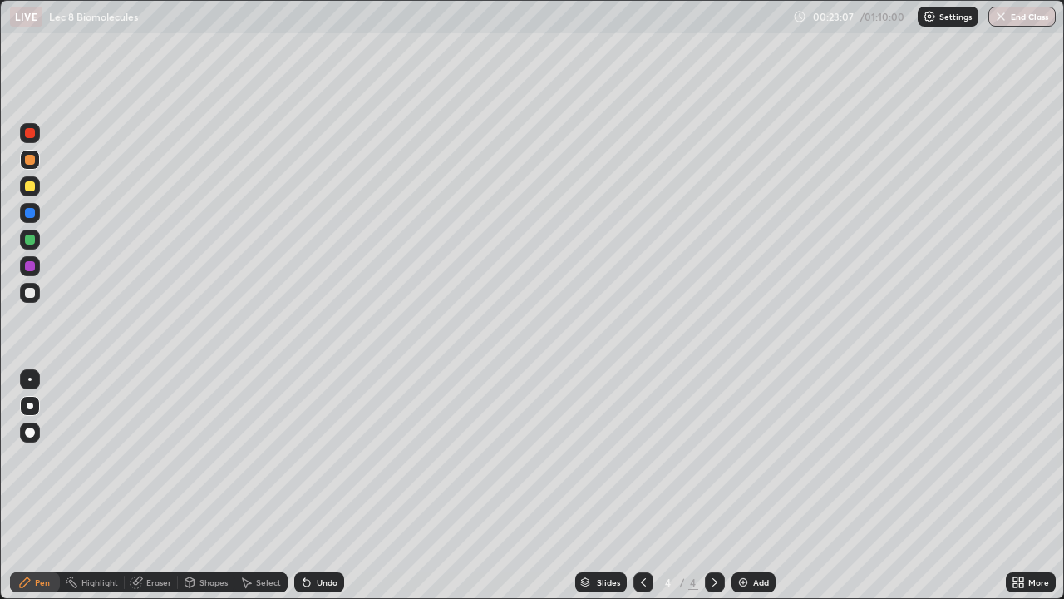
click at [32, 298] on div at bounding box center [30, 293] width 20 height 20
click at [33, 193] on div at bounding box center [30, 186] width 20 height 20
click at [193, 486] on icon at bounding box center [189, 582] width 9 height 10
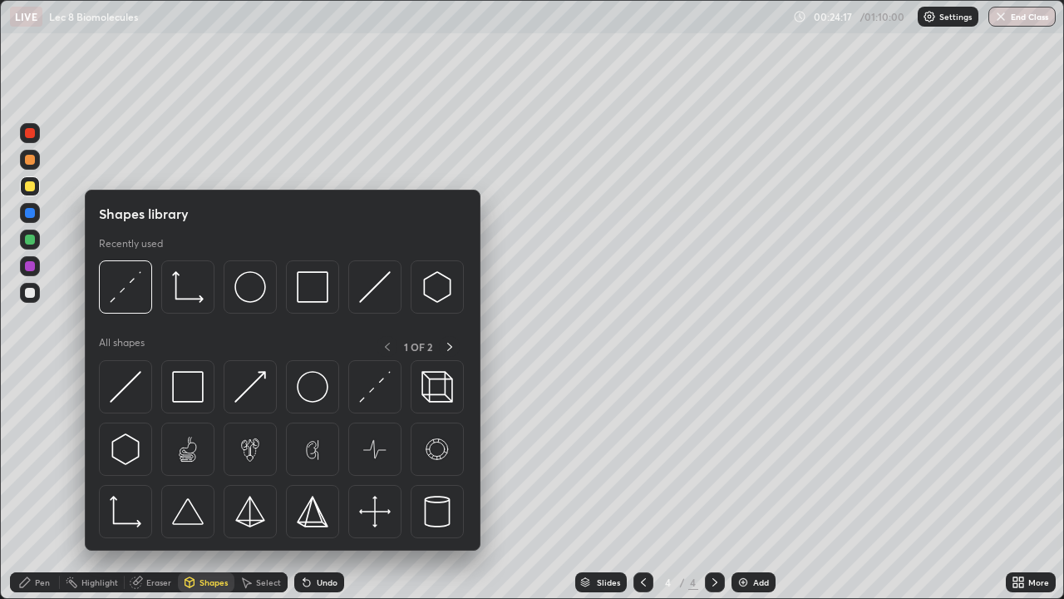
click at [155, 486] on div "Eraser" at bounding box center [158, 582] width 25 height 8
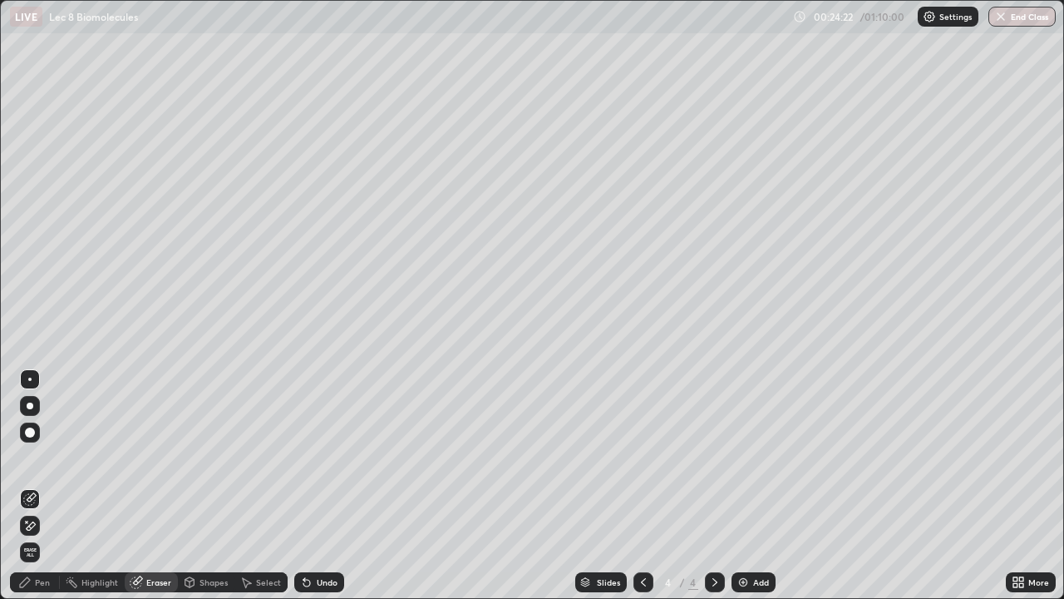
click at [244, 486] on icon at bounding box center [247, 583] width 9 height 10
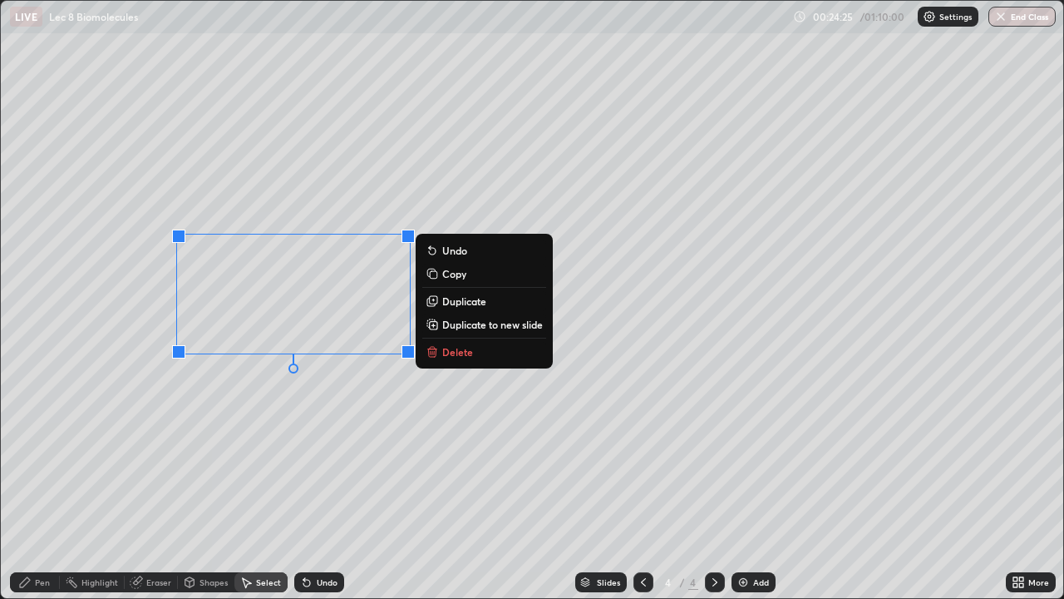
click at [451, 351] on p "Delete" at bounding box center [457, 351] width 31 height 13
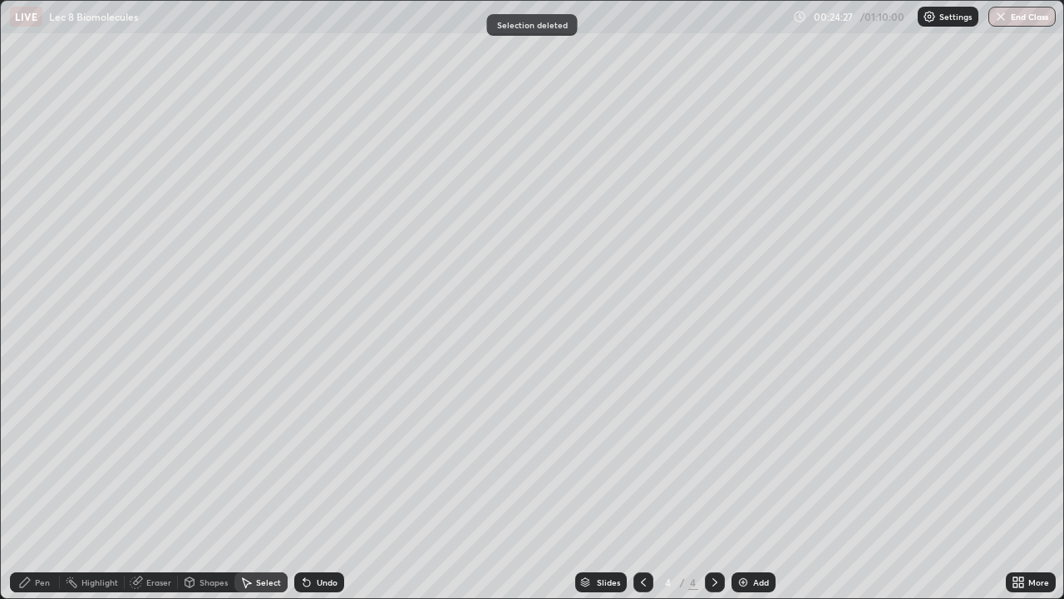
click at [139, 486] on icon at bounding box center [136, 581] width 13 height 13
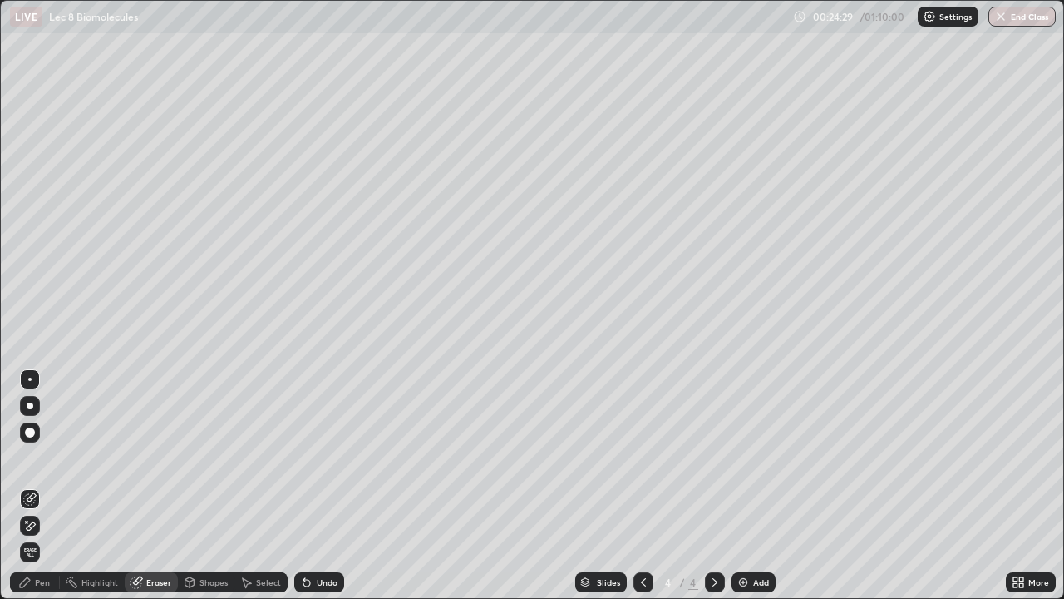
click at [41, 486] on div "Pen" at bounding box center [42, 582] width 15 height 8
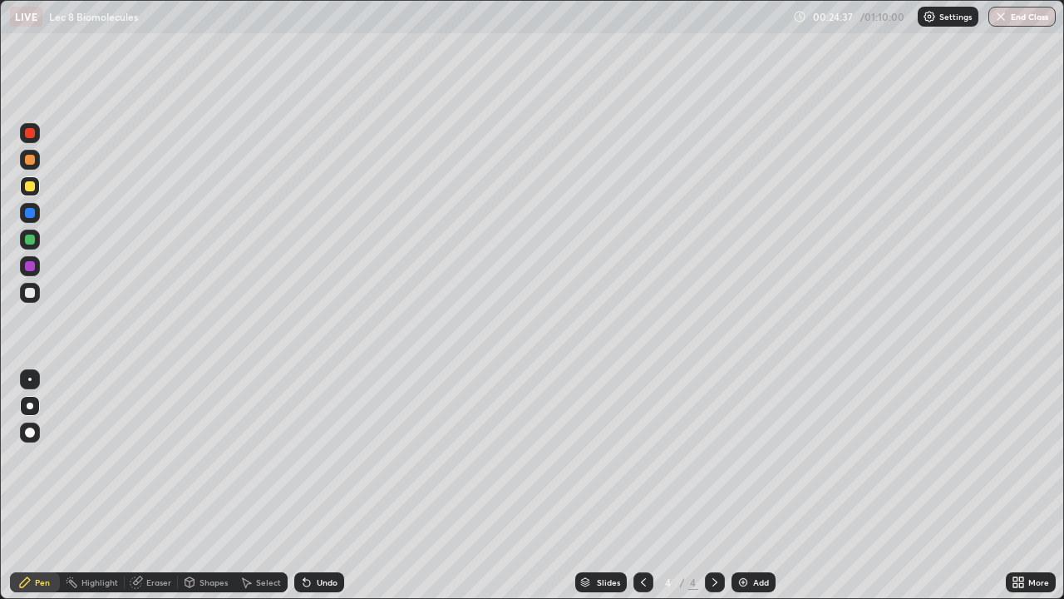
click at [303, 486] on icon at bounding box center [304, 579] width 2 height 2
click at [741, 486] on img at bounding box center [743, 581] width 13 height 13
click at [32, 298] on div at bounding box center [30, 293] width 20 height 20
click at [32, 190] on div at bounding box center [30, 186] width 10 height 10
click at [258, 486] on div "Select" at bounding box center [268, 582] width 25 height 8
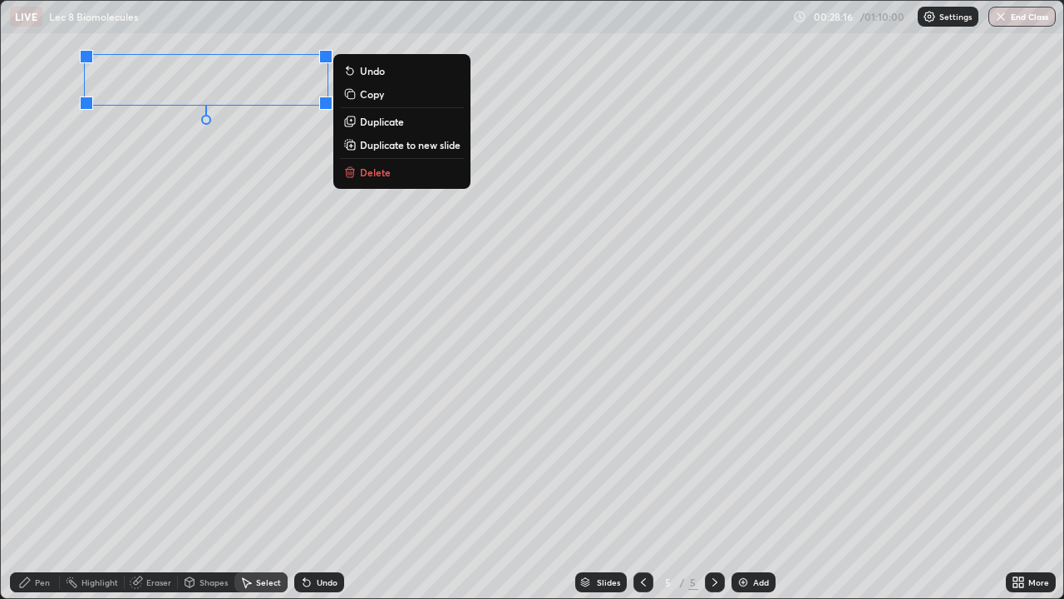
click at [136, 165] on div "0 ° Undo Copy Duplicate Duplicate to new slide Delete" at bounding box center [532, 299] width 1063 height 597
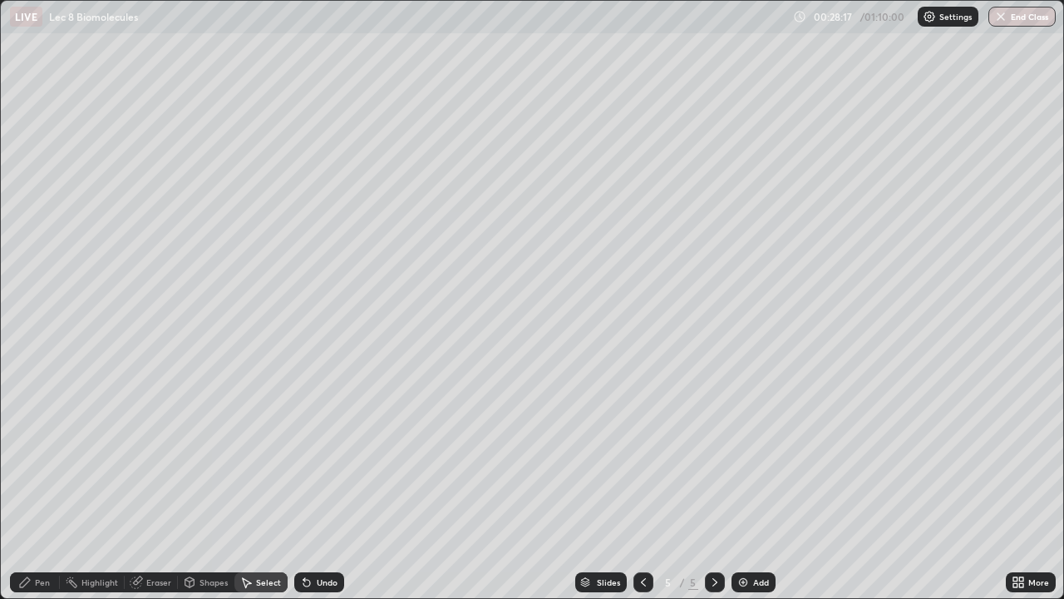
click at [23, 486] on icon at bounding box center [25, 582] width 10 height 10
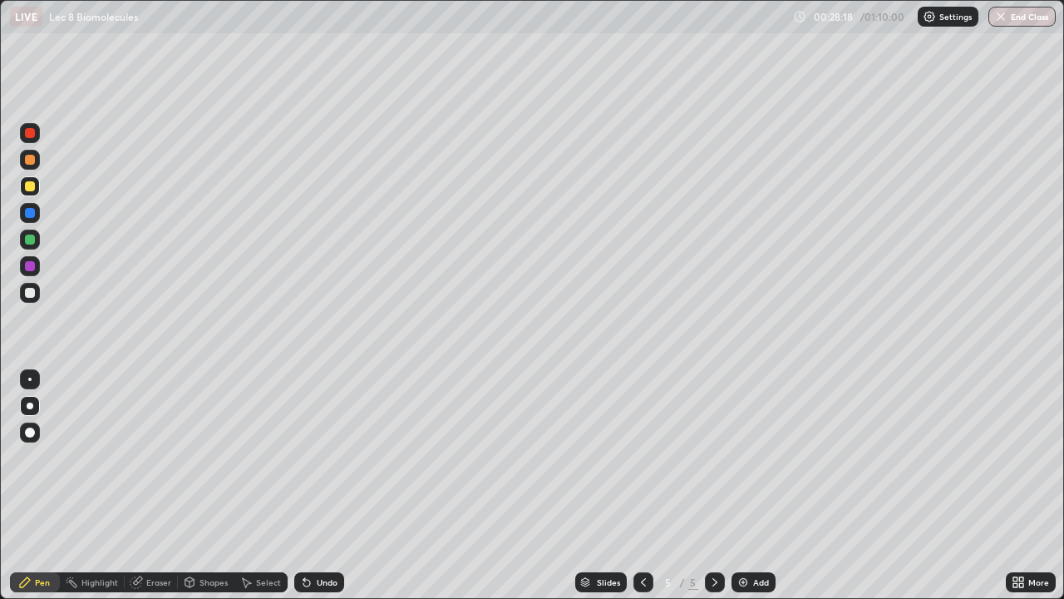
click at [28, 292] on div at bounding box center [30, 293] width 10 height 10
click at [317, 486] on div "Undo" at bounding box center [319, 582] width 50 height 20
click at [941, 18] on p "Settings" at bounding box center [956, 16] width 32 height 8
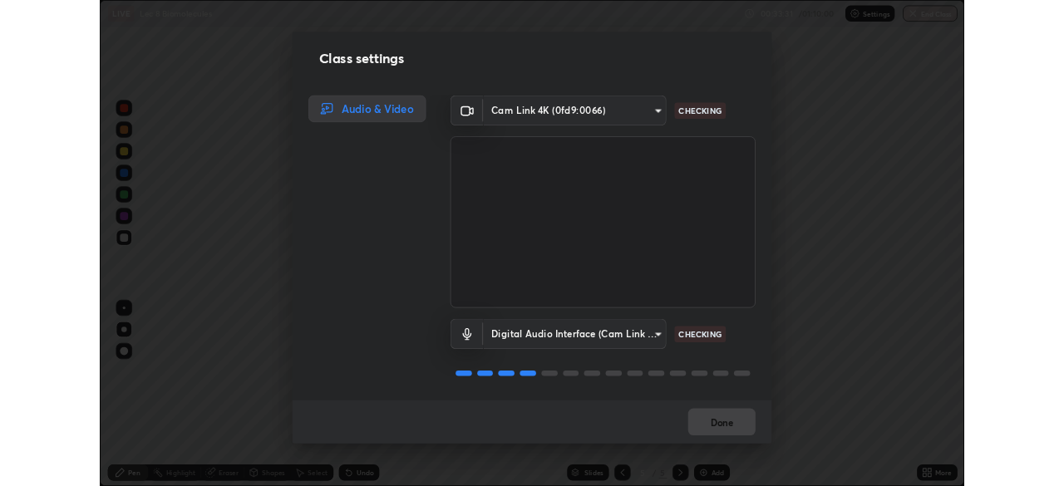
scroll to position [2, 0]
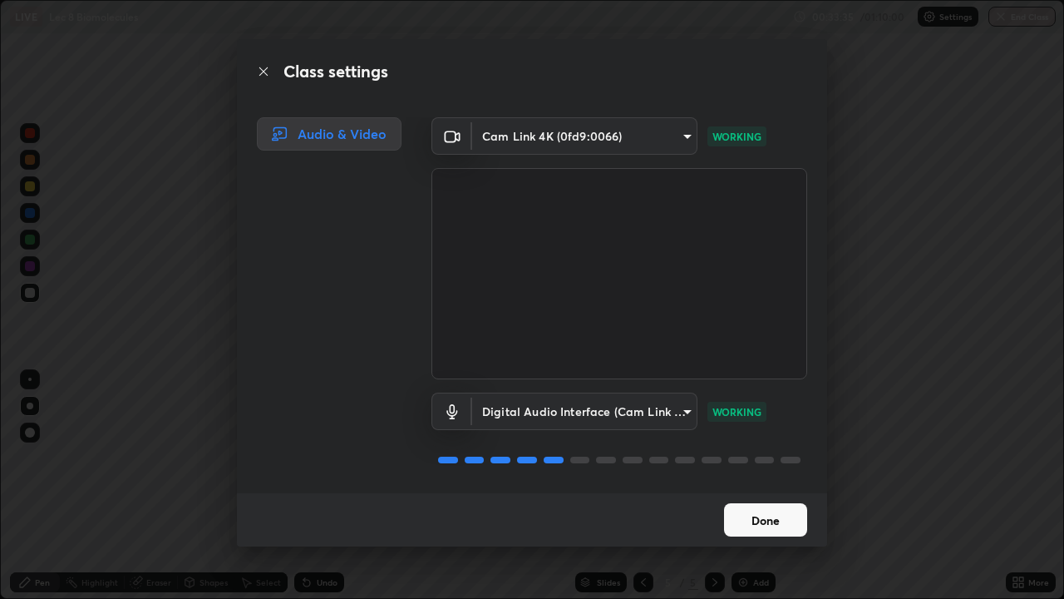
click at [773, 486] on button "Done" at bounding box center [765, 519] width 83 height 33
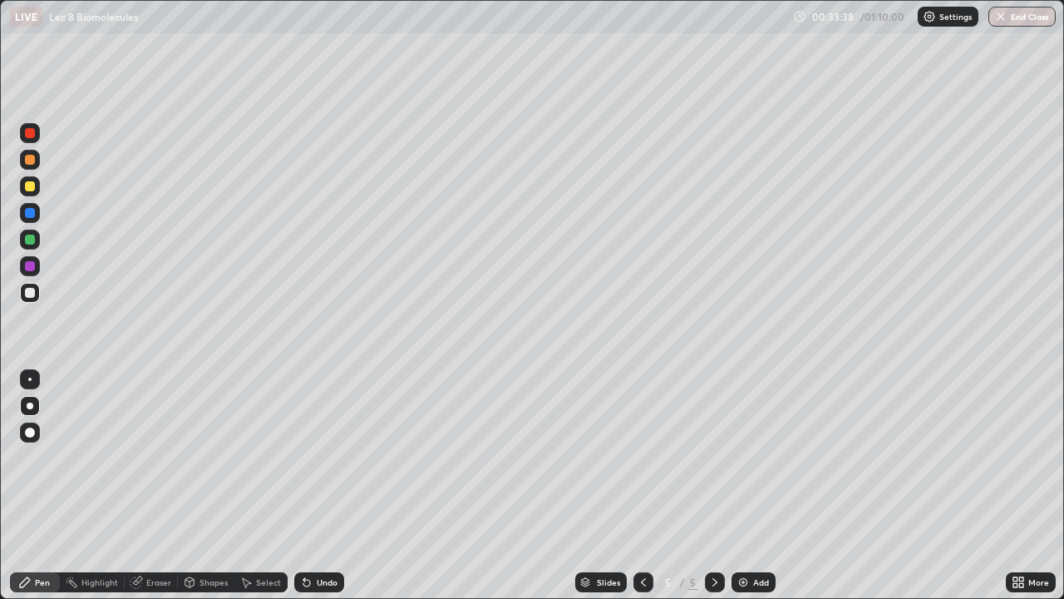
click at [1019, 486] on icon at bounding box center [1021, 585] width 4 height 4
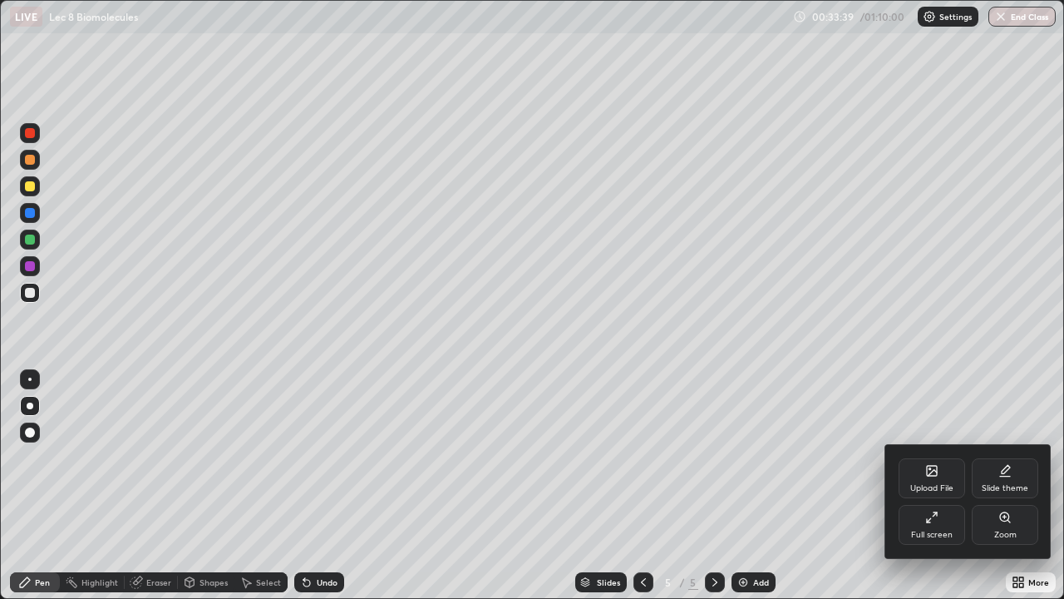
click at [932, 486] on icon at bounding box center [931, 517] width 13 height 13
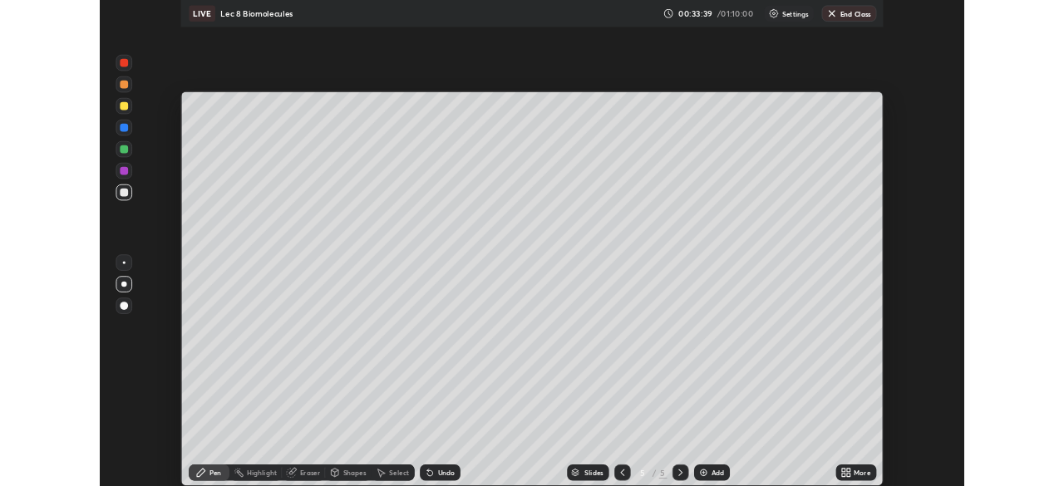
scroll to position [82658, 82080]
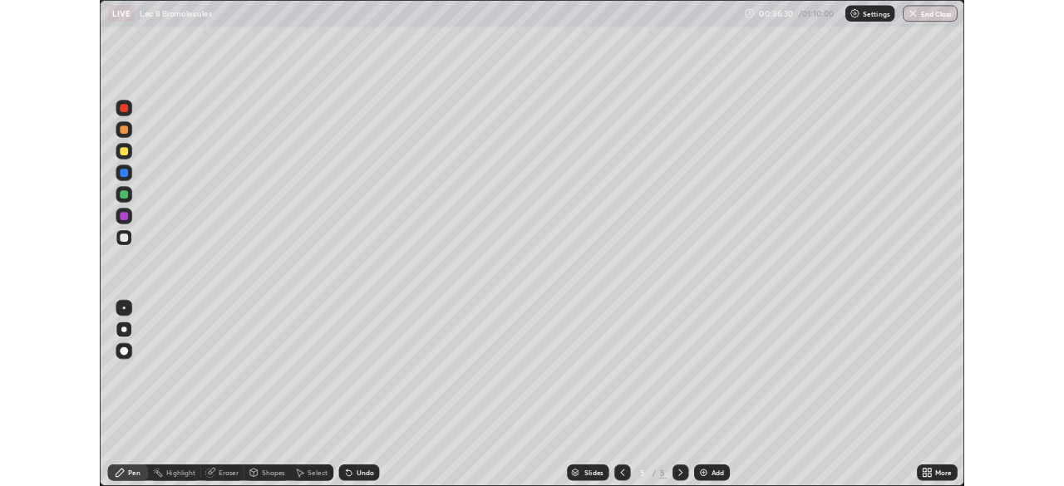
scroll to position [599, 1064]
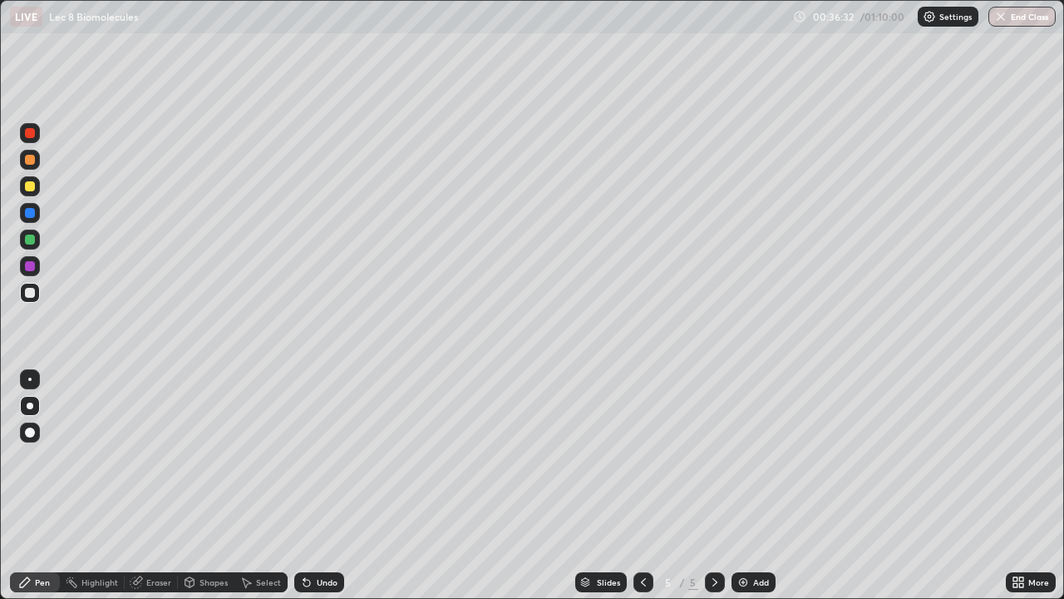
click at [305, 486] on icon at bounding box center [306, 583] width 7 height 7
click at [308, 486] on icon at bounding box center [306, 581] width 13 height 13
click at [940, 21] on p "Settings" at bounding box center [956, 16] width 32 height 8
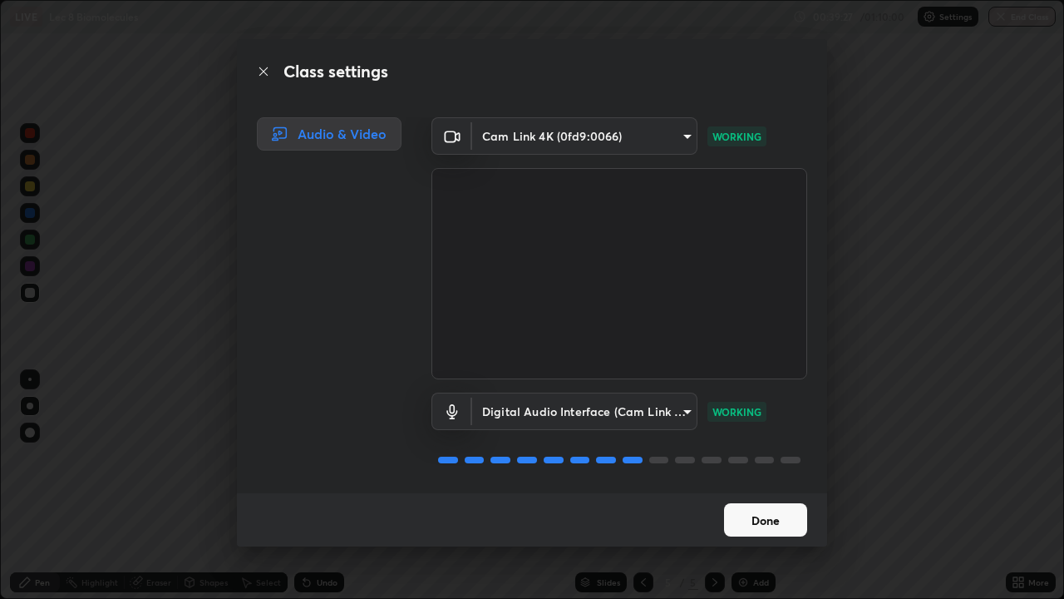
click at [767, 486] on button "Done" at bounding box center [765, 519] width 83 height 33
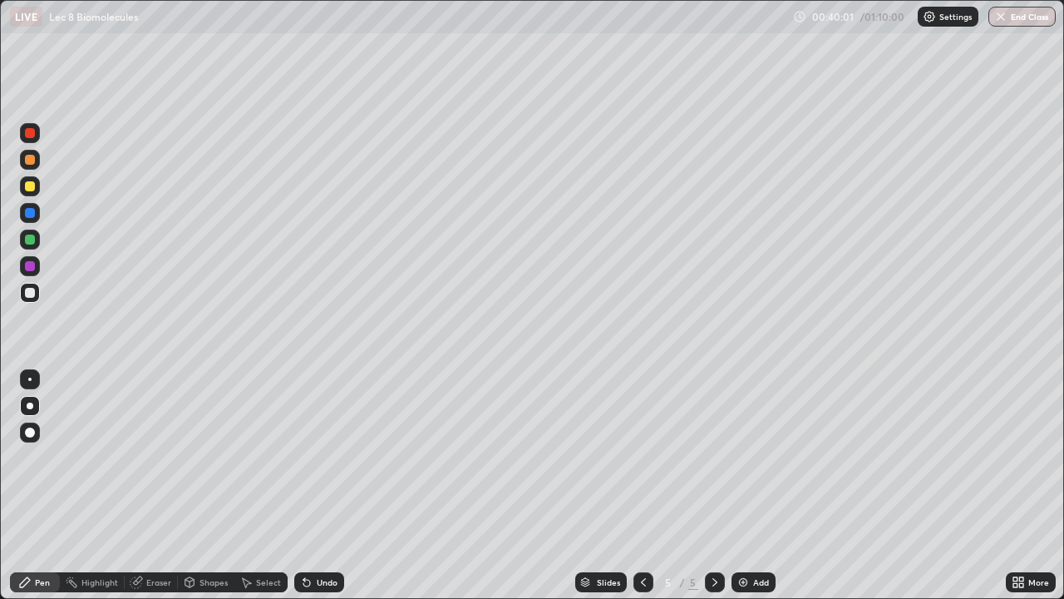
click at [565, 486] on div "Slides 5 / 5 Add" at bounding box center [675, 581] width 662 height 33
click at [741, 486] on img at bounding box center [743, 581] width 13 height 13
click at [32, 186] on div at bounding box center [30, 186] width 10 height 10
click at [262, 486] on div "Select" at bounding box center [268, 582] width 25 height 8
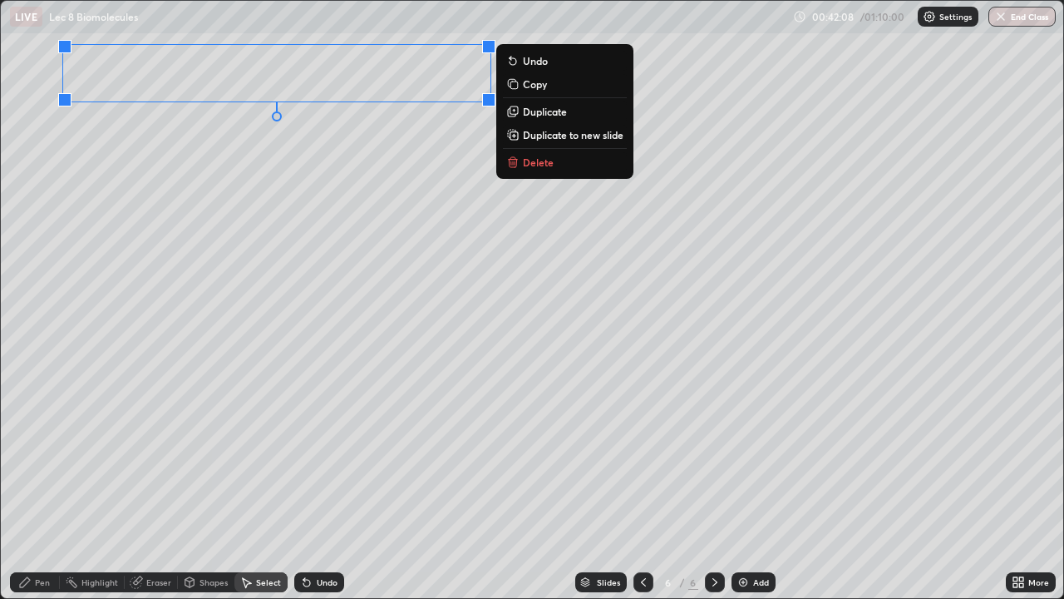
click at [130, 155] on div "0 ° Undo Copy Duplicate Duplicate to new slide Delete" at bounding box center [532, 299] width 1063 height 597
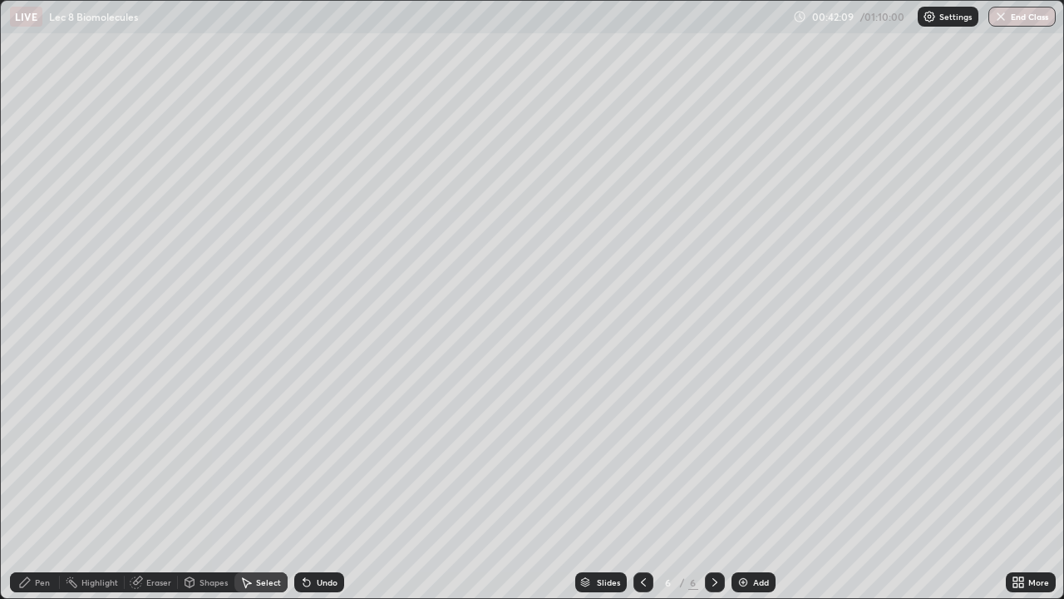
click at [37, 486] on div "Pen" at bounding box center [35, 582] width 50 height 20
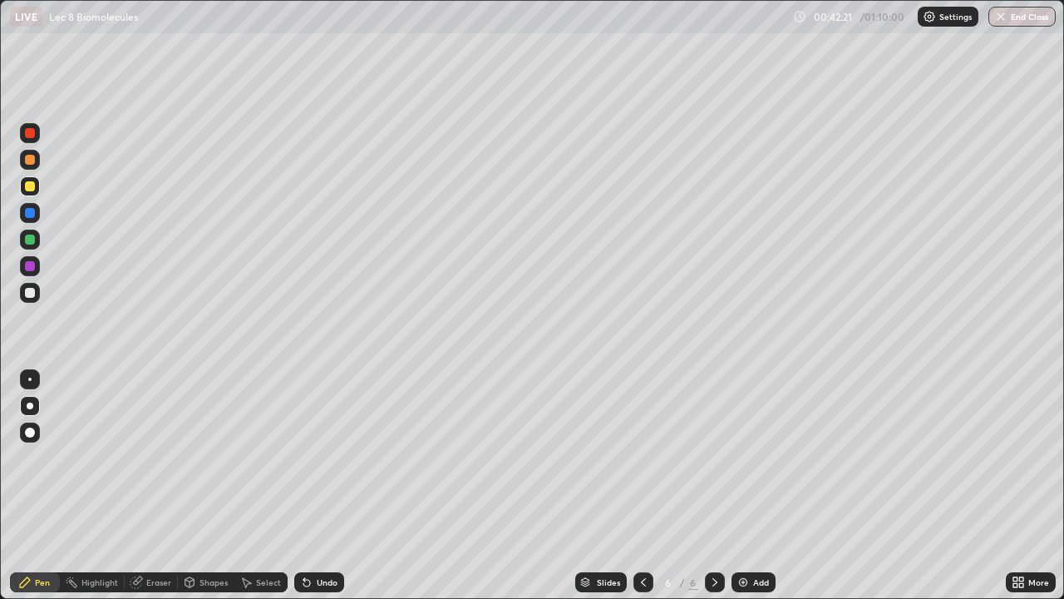
click at [262, 486] on div "Select" at bounding box center [260, 582] width 53 height 20
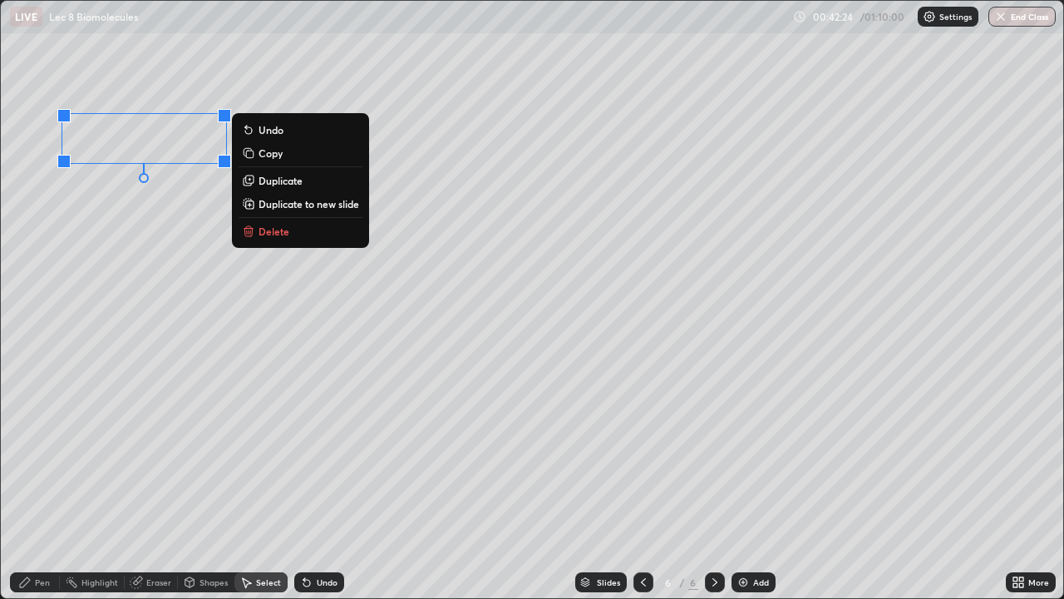
click at [83, 218] on div "0 ° Undo Copy Duplicate Duplicate to new slide Delete" at bounding box center [532, 299] width 1063 height 597
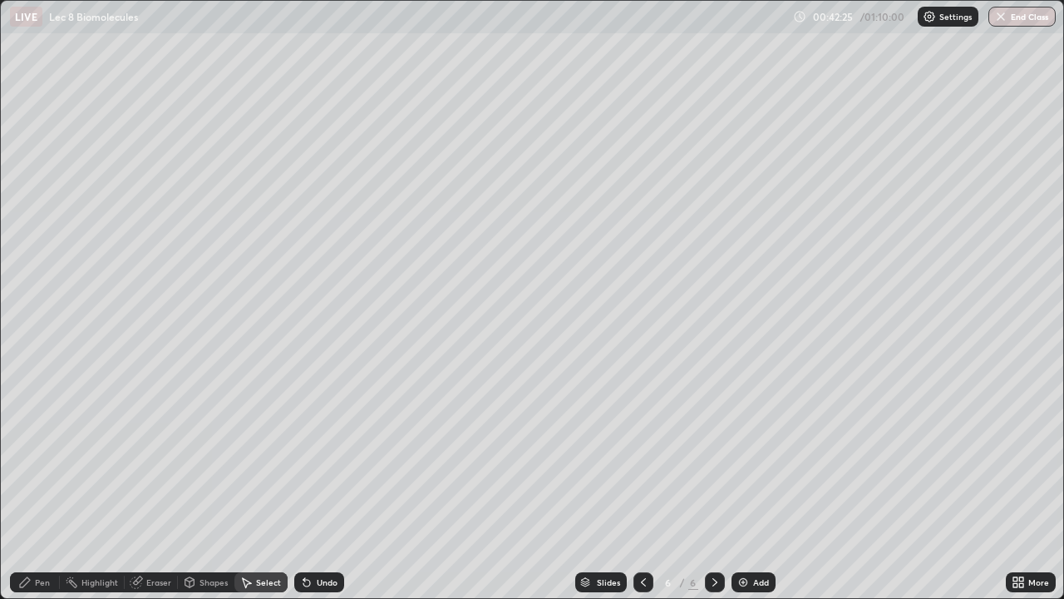
click at [29, 486] on icon at bounding box center [25, 582] width 10 height 10
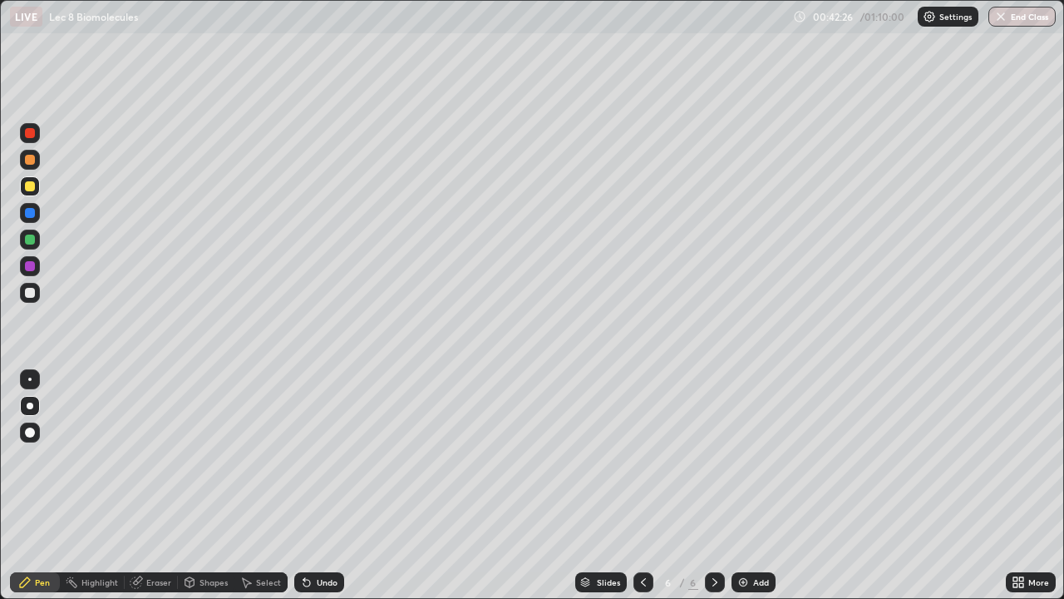
click at [29, 293] on div at bounding box center [30, 293] width 10 height 10
click at [187, 486] on icon at bounding box center [189, 582] width 9 height 10
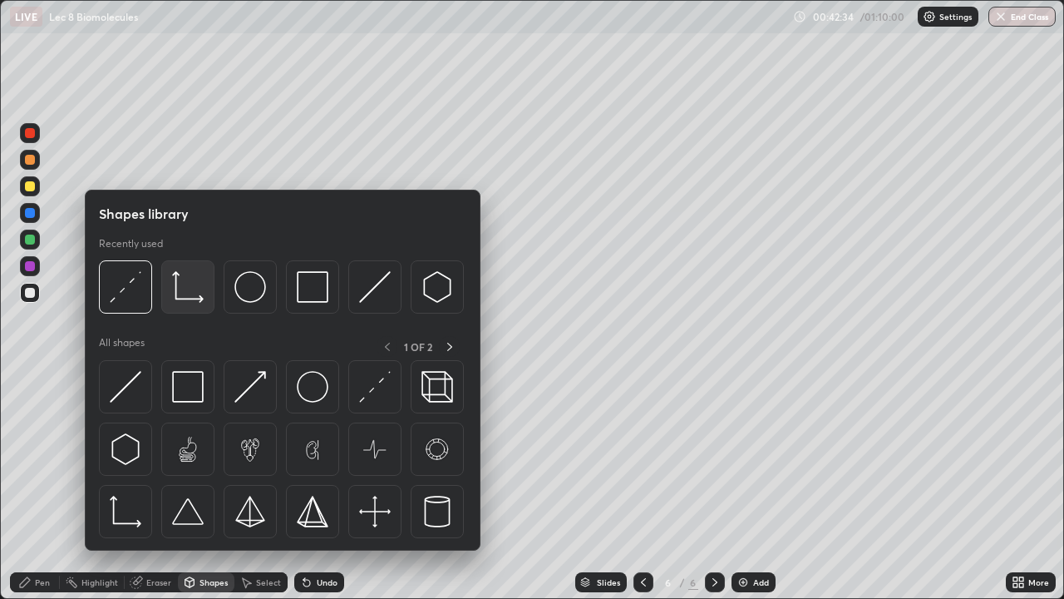
click at [190, 299] on img at bounding box center [188, 287] width 32 height 32
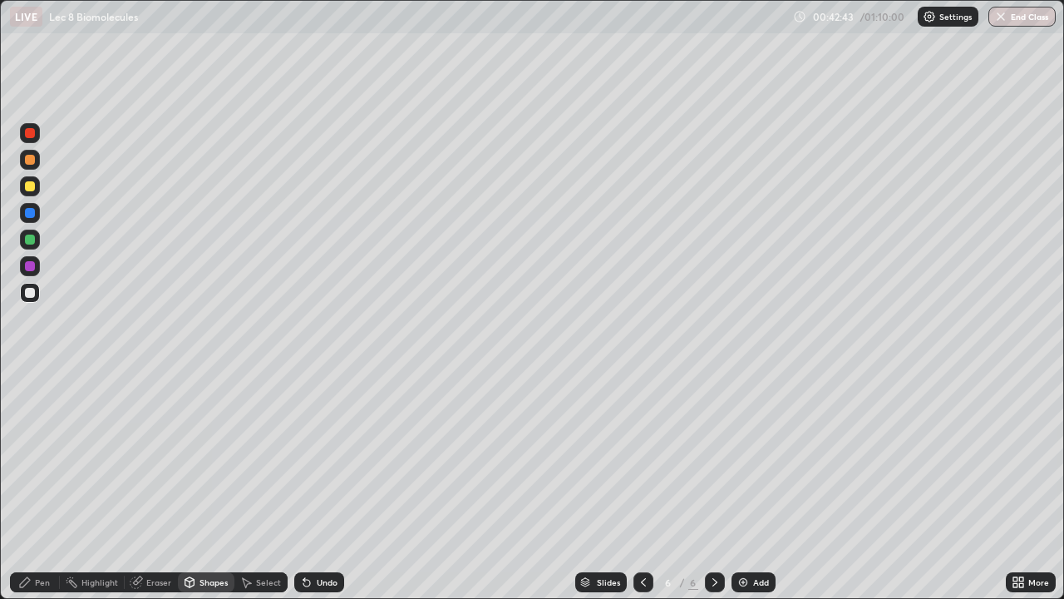
click at [37, 486] on div "Pen" at bounding box center [42, 582] width 15 height 8
click at [154, 486] on div "Eraser" at bounding box center [158, 582] width 25 height 8
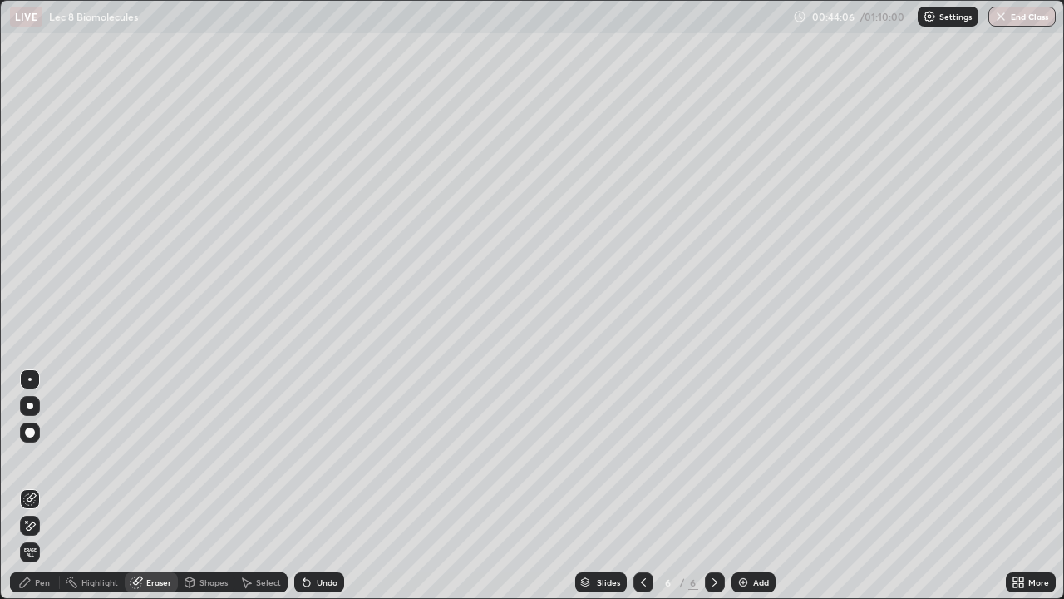
click at [44, 486] on div "Pen" at bounding box center [35, 582] width 50 height 20
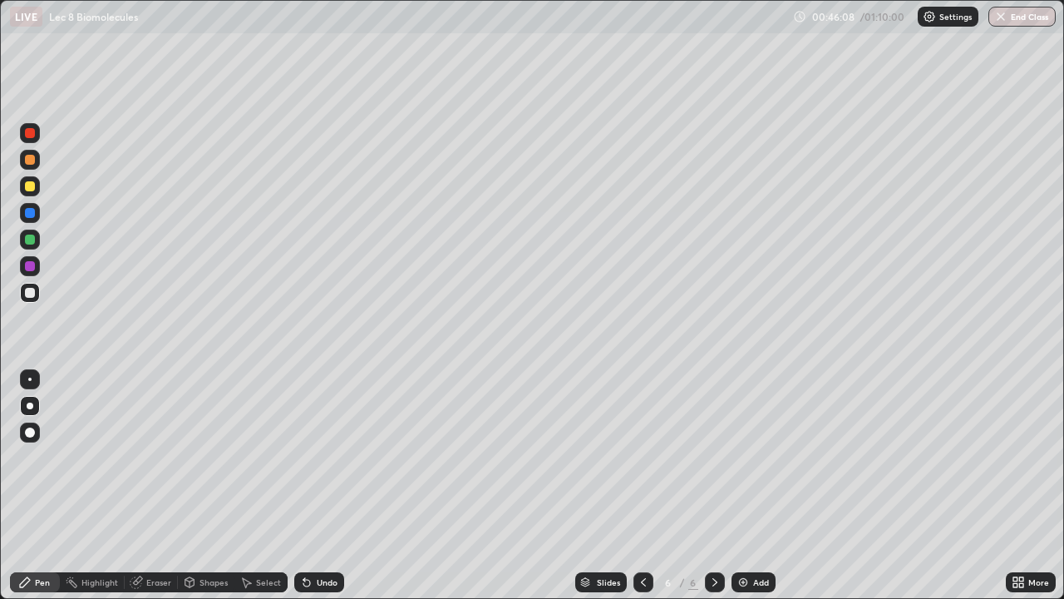
click at [31, 187] on div at bounding box center [30, 186] width 10 height 10
click at [205, 486] on div "Shapes" at bounding box center [214, 582] width 28 height 8
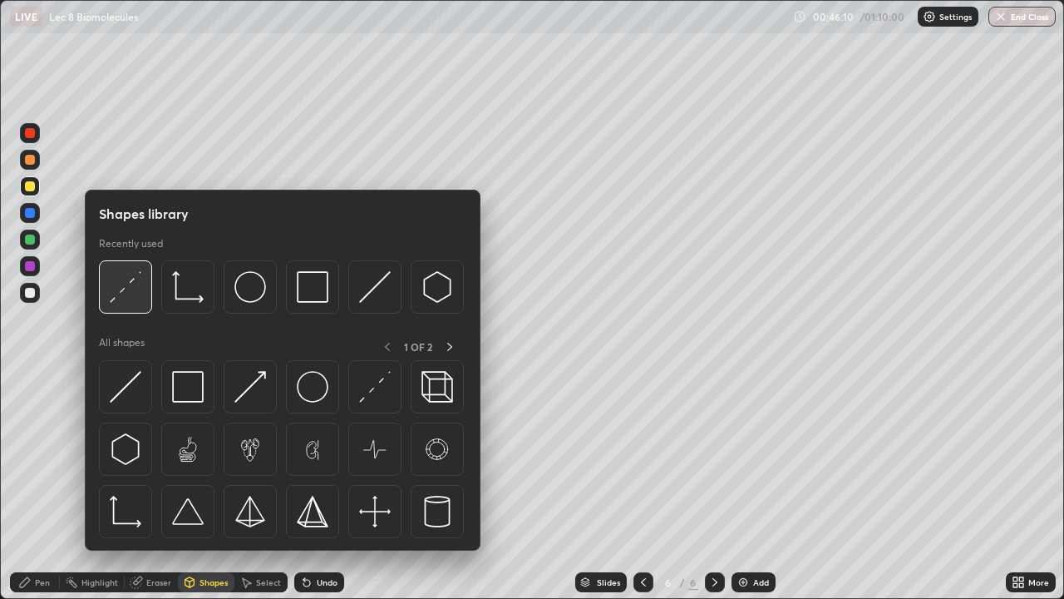
click at [129, 292] on img at bounding box center [126, 287] width 32 height 32
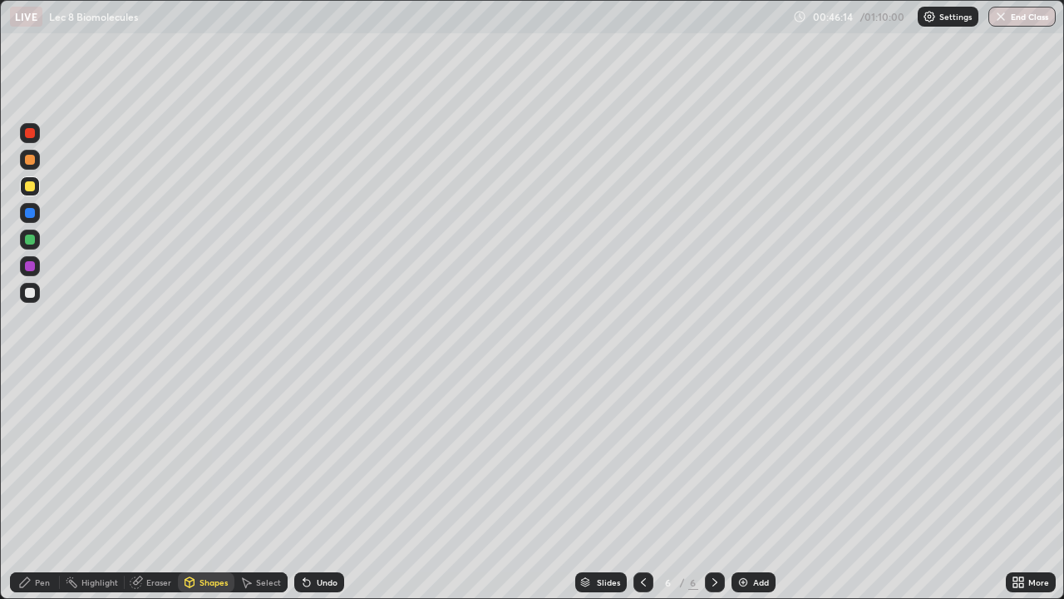
click at [41, 486] on div "Pen" at bounding box center [42, 582] width 15 height 8
click at [195, 486] on icon at bounding box center [189, 581] width 13 height 13
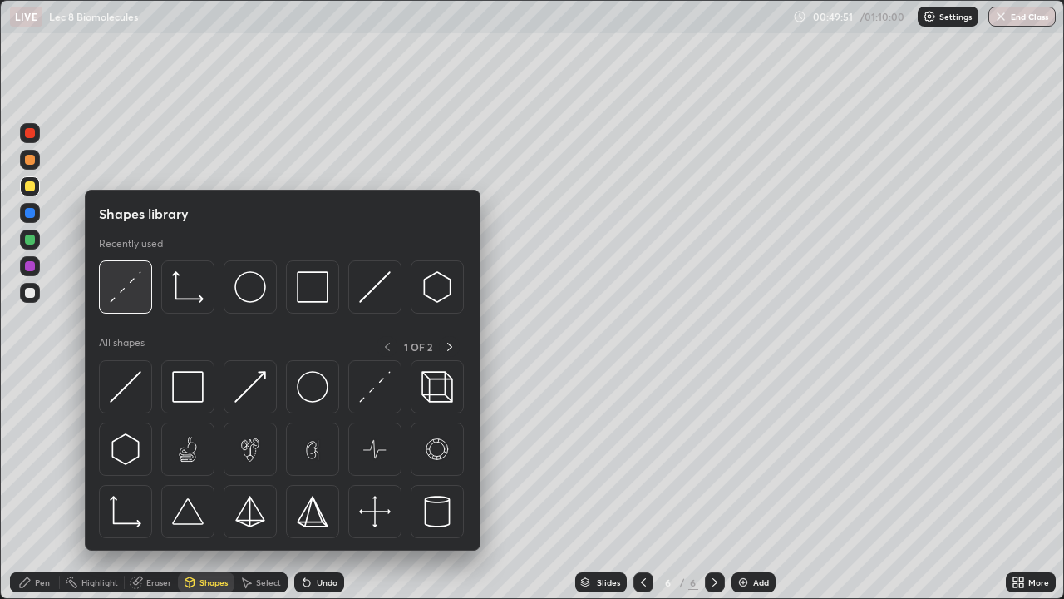
click at [125, 295] on img at bounding box center [126, 287] width 32 height 32
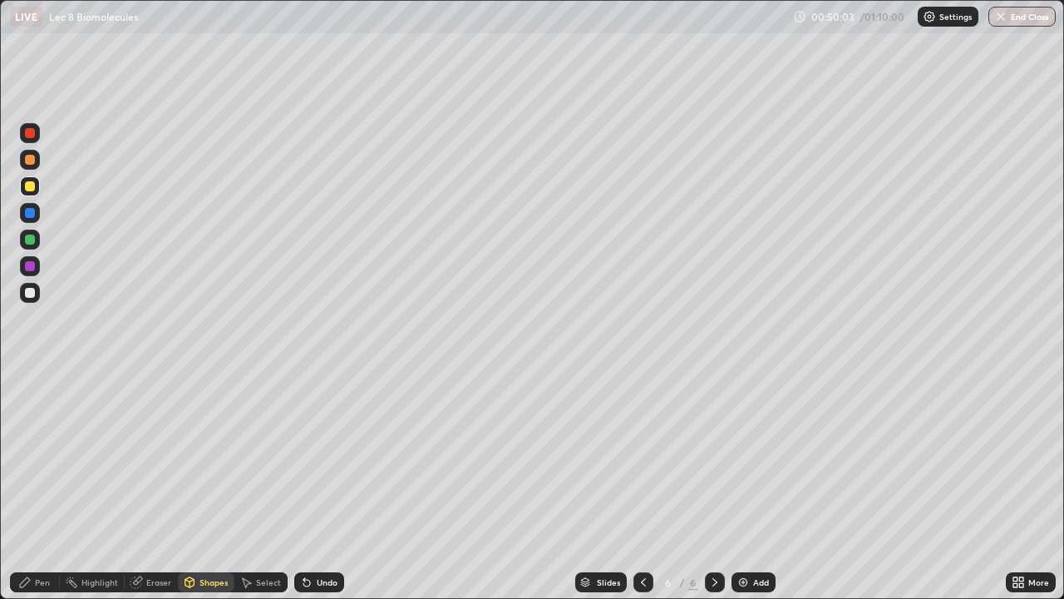
click at [148, 486] on div "Eraser" at bounding box center [158, 582] width 25 height 8
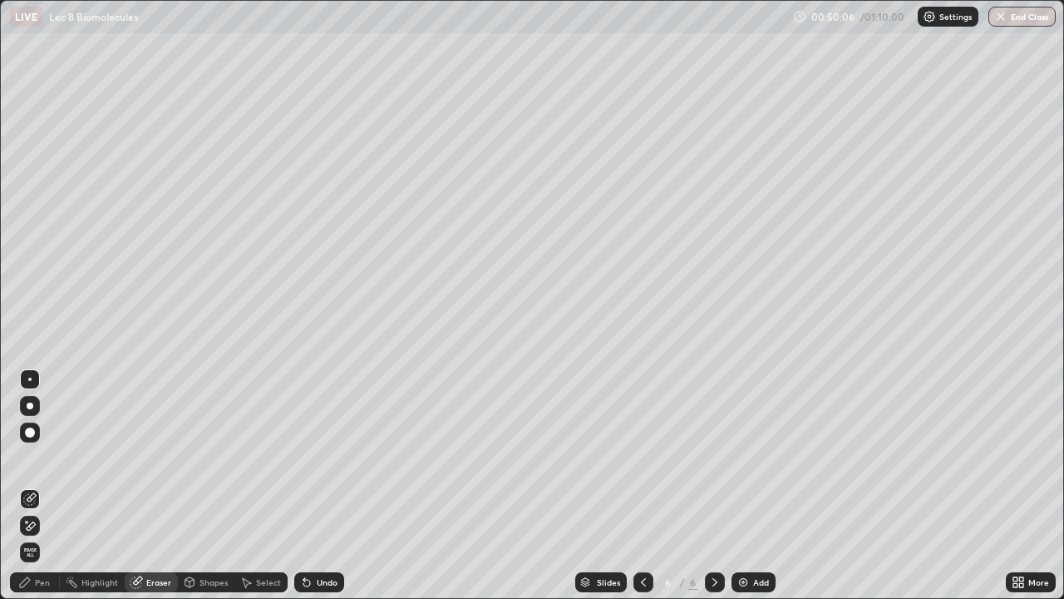
click at [38, 486] on div "Pen" at bounding box center [35, 582] width 50 height 20
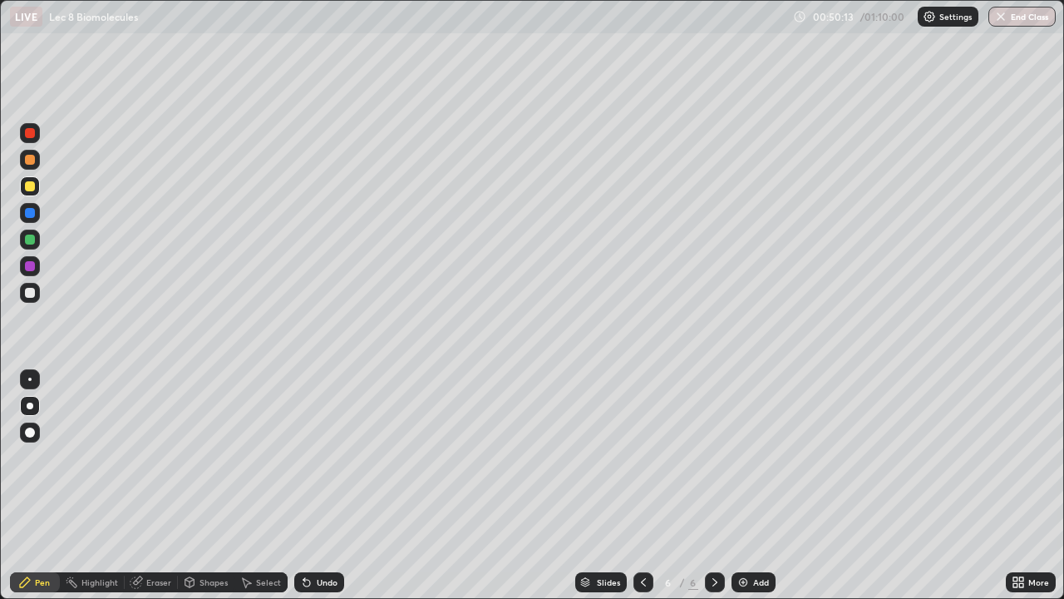
click at [264, 486] on div "Select" at bounding box center [268, 582] width 25 height 8
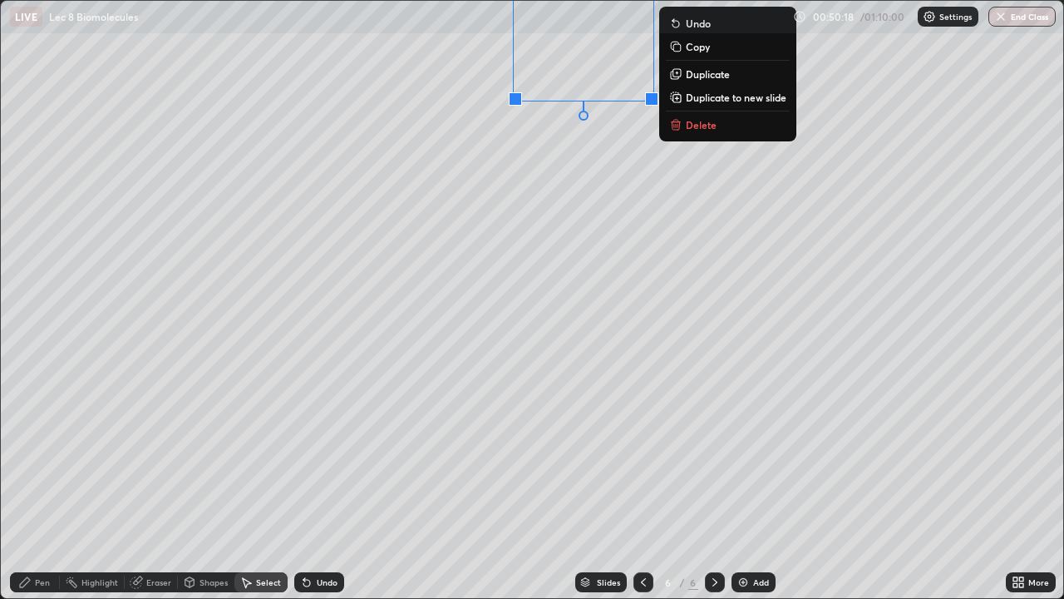
click at [548, 158] on div "0 ° Undo Copy Duplicate Duplicate to new slide Delete" at bounding box center [532, 299] width 1063 height 597
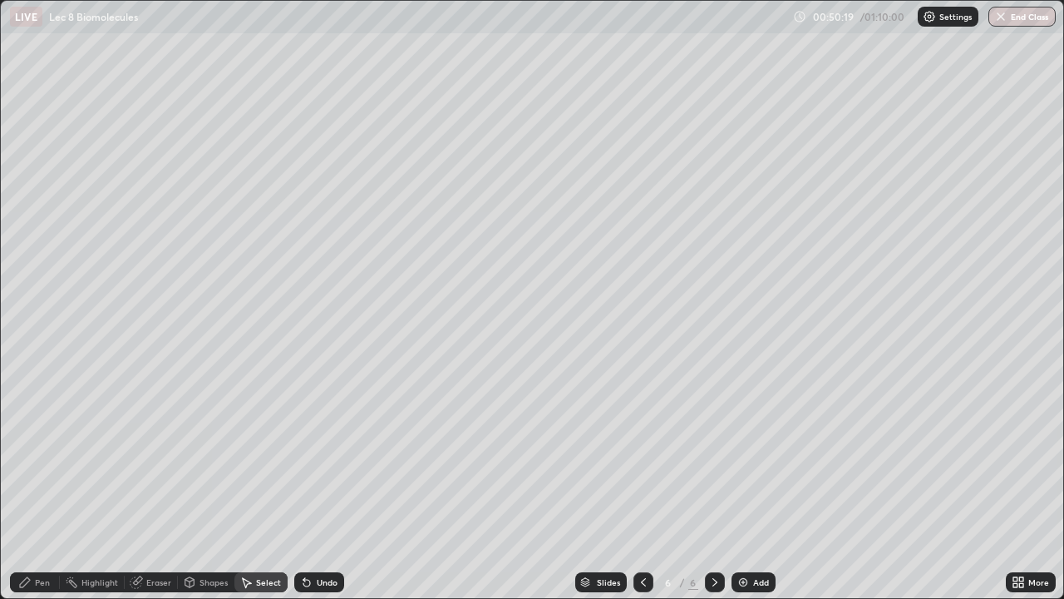
click at [51, 486] on div "Pen" at bounding box center [35, 582] width 50 height 20
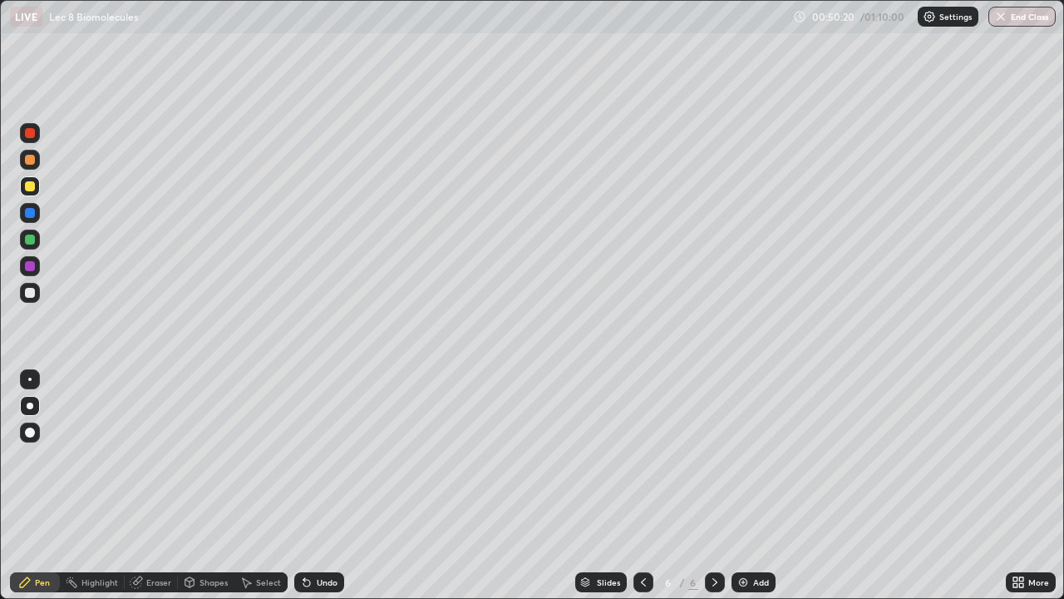
click at [32, 294] on div at bounding box center [30, 293] width 10 height 10
click at [35, 299] on div at bounding box center [30, 293] width 20 height 20
click at [200, 486] on div "Shapes" at bounding box center [214, 582] width 28 height 8
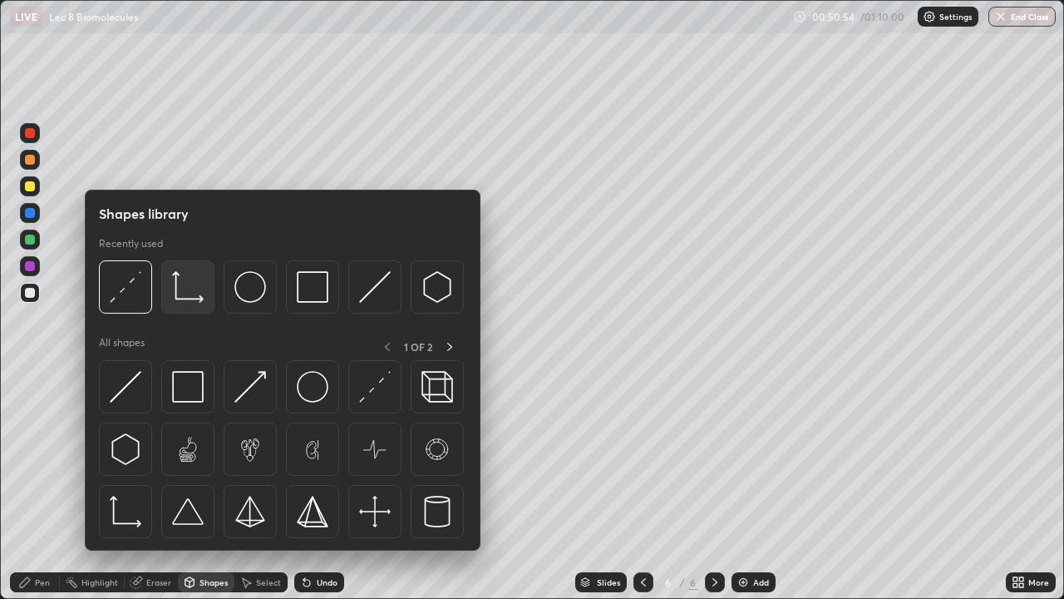
click at [189, 298] on img at bounding box center [188, 287] width 32 height 32
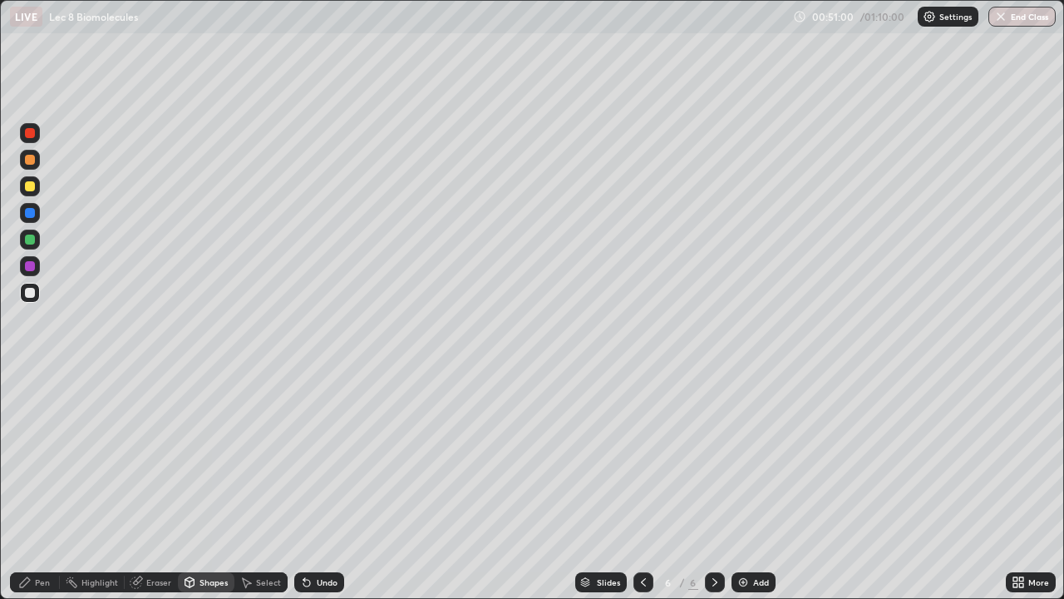
click at [45, 486] on div "Pen" at bounding box center [42, 582] width 15 height 8
click at [37, 190] on div at bounding box center [30, 186] width 20 height 20
click at [210, 486] on div "Shapes" at bounding box center [214, 582] width 28 height 8
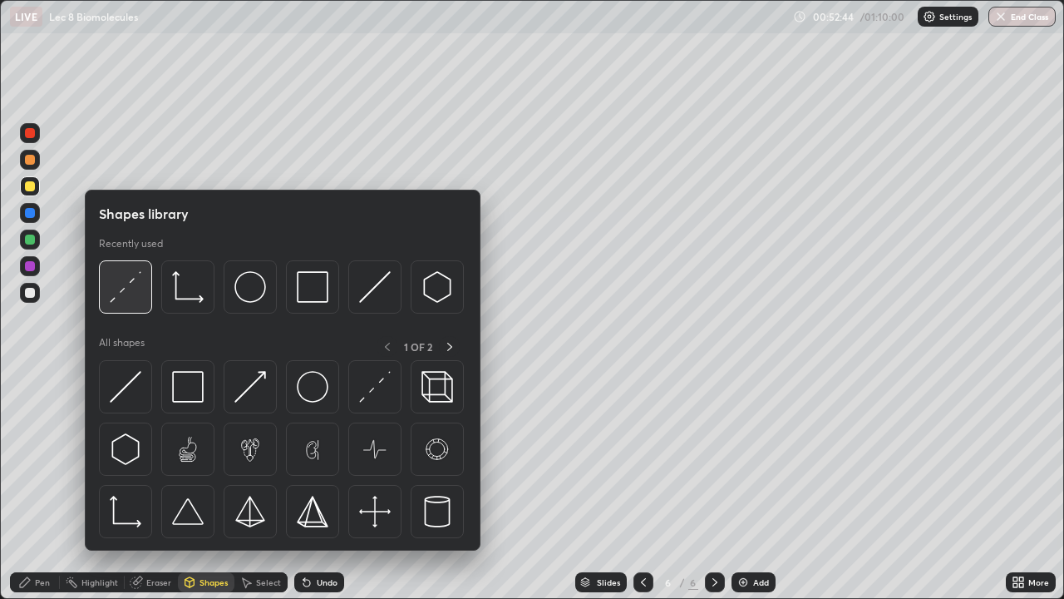
click at [138, 302] on img at bounding box center [126, 287] width 32 height 32
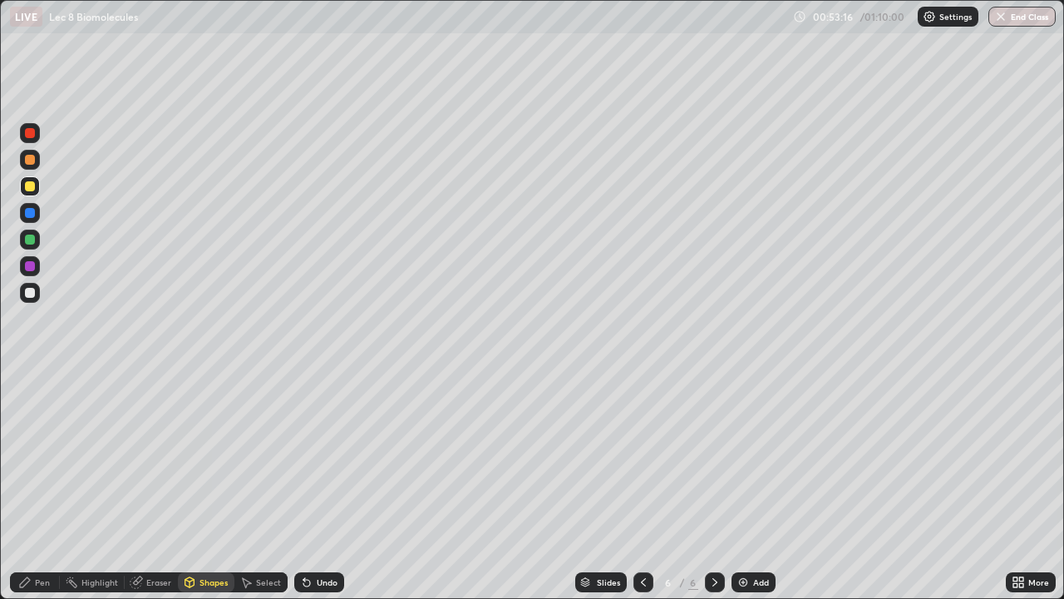
click at [41, 486] on div "Pen" at bounding box center [42, 582] width 15 height 8
click at [740, 486] on img at bounding box center [743, 581] width 13 height 13
click at [30, 294] on div at bounding box center [30, 293] width 10 height 10
click at [30, 242] on div at bounding box center [30, 239] width 10 height 10
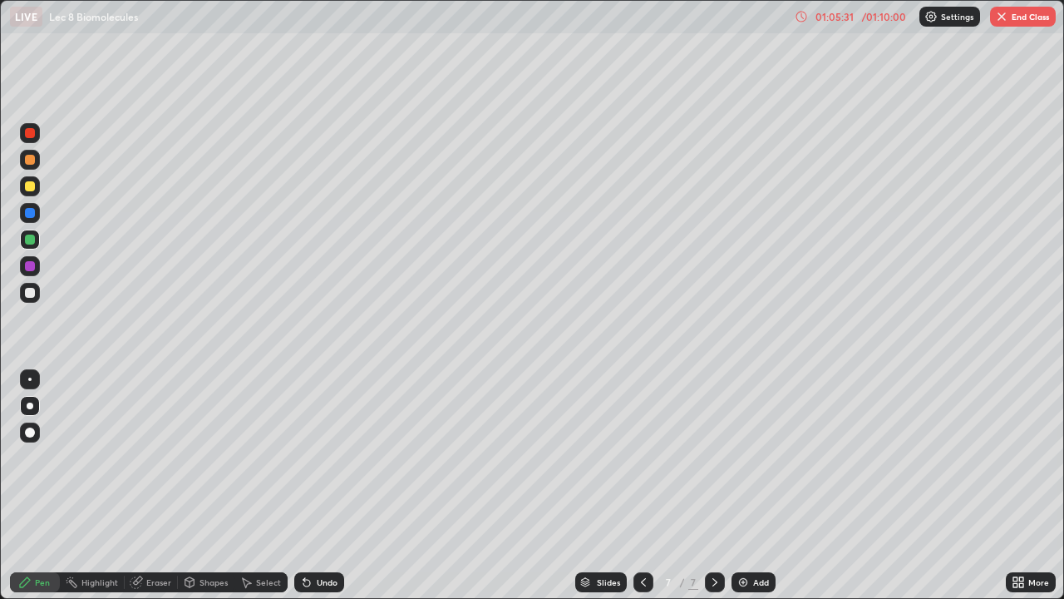
click at [1008, 486] on div "More" at bounding box center [1031, 582] width 50 height 20
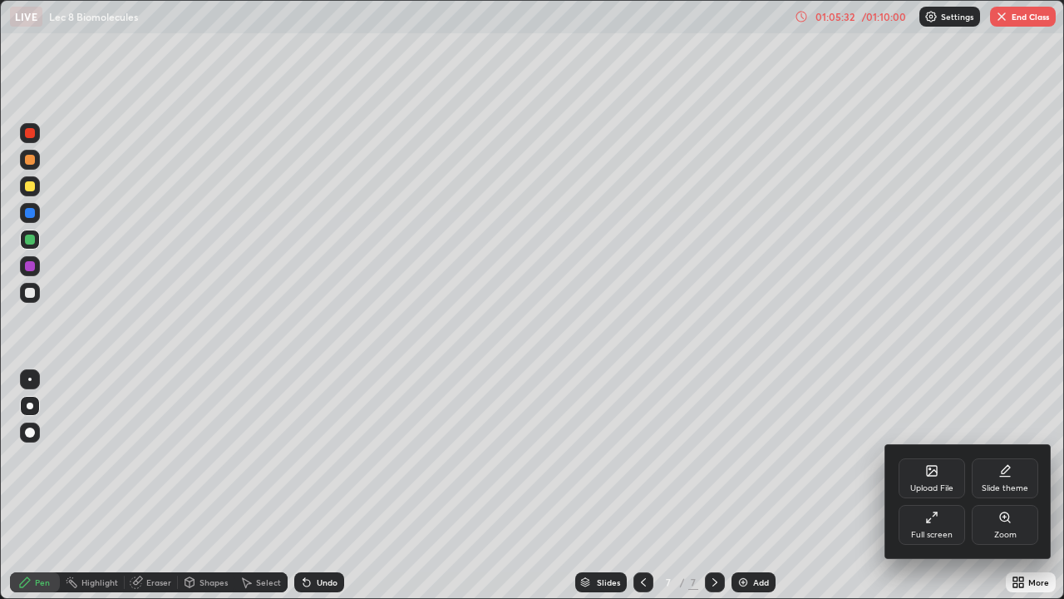
click at [929, 486] on div "Full screen" at bounding box center [932, 525] width 67 height 40
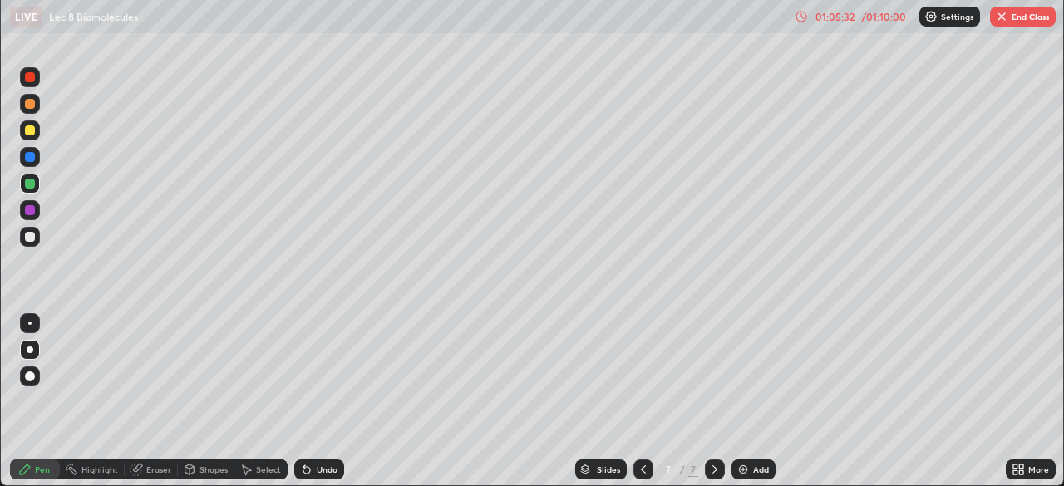
scroll to position [82658, 82080]
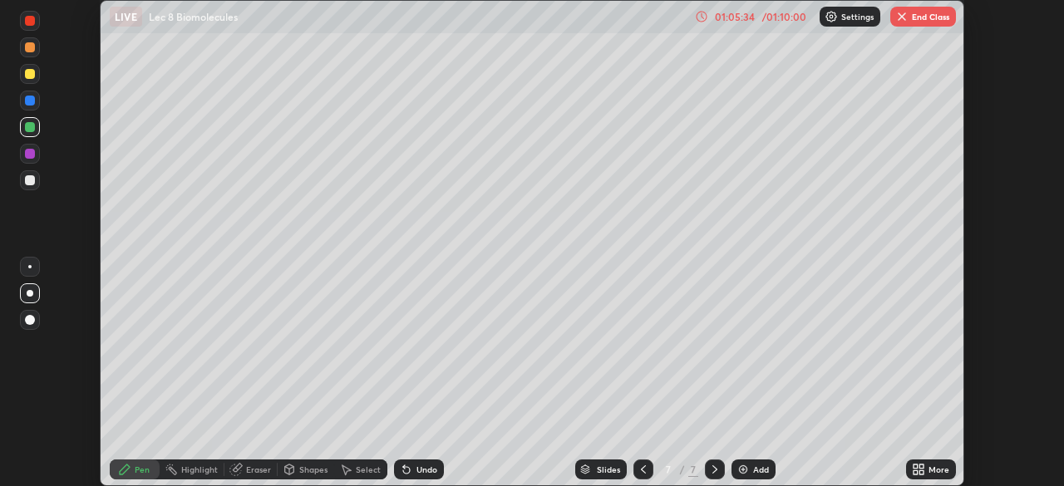
click at [910, 17] on button "End Class" at bounding box center [923, 17] width 66 height 20
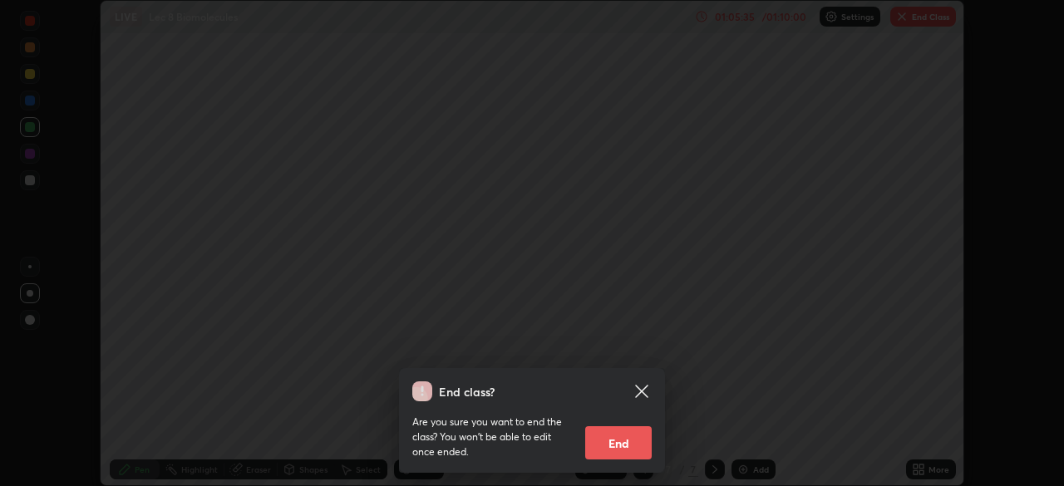
click at [619, 443] on button "End" at bounding box center [618, 443] width 67 height 33
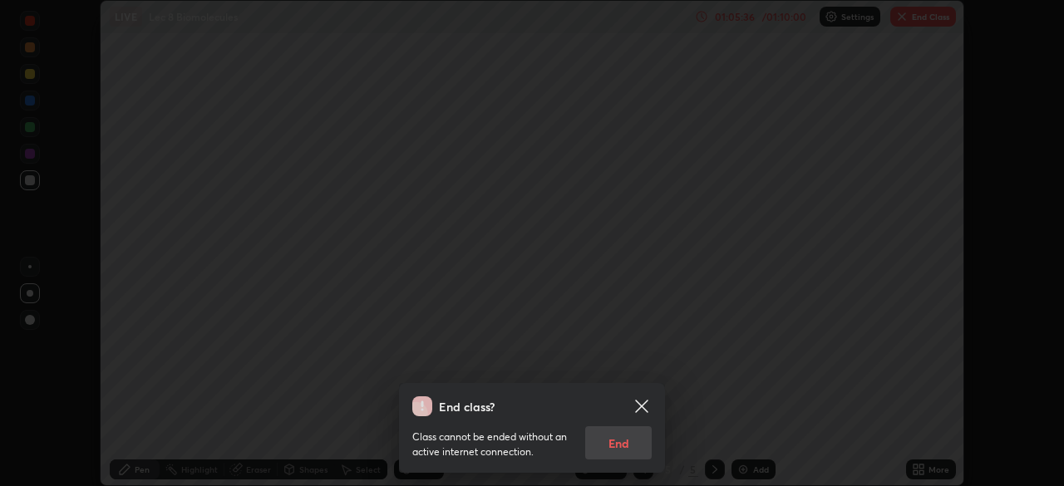
scroll to position [486, 1064]
click at [633, 439] on div "Class cannot be ended without an active internet connection. End" at bounding box center [531, 438] width 239 height 43
click at [606, 444] on div "Class cannot be ended without an active internet connection. End" at bounding box center [531, 438] width 239 height 43
click at [642, 412] on icon at bounding box center [642, 407] width 20 height 20
